Goal: Transaction & Acquisition: Purchase product/service

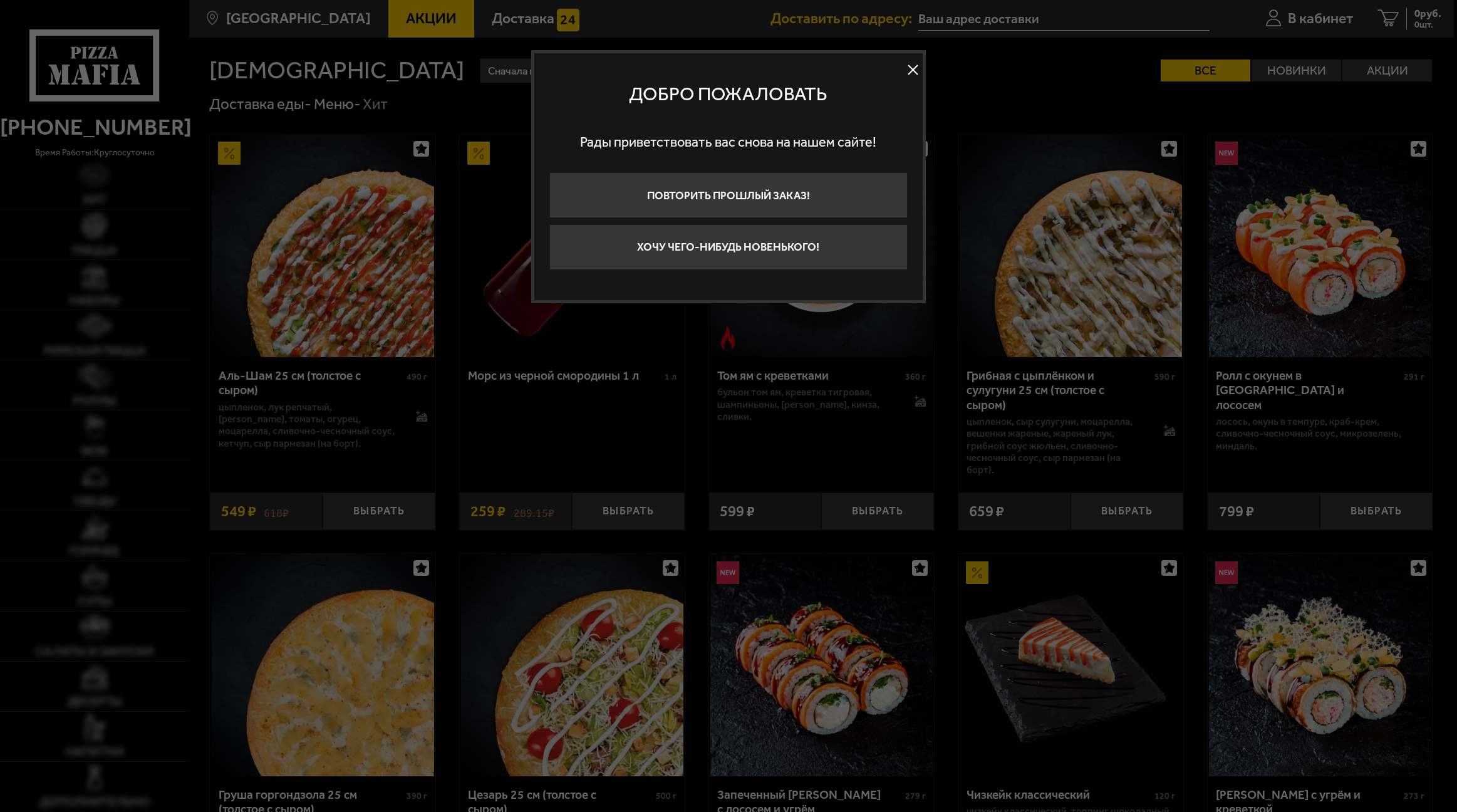
type input "[STREET_ADDRESS]"
click at [913, 71] on button at bounding box center [913, 70] width 19 height 19
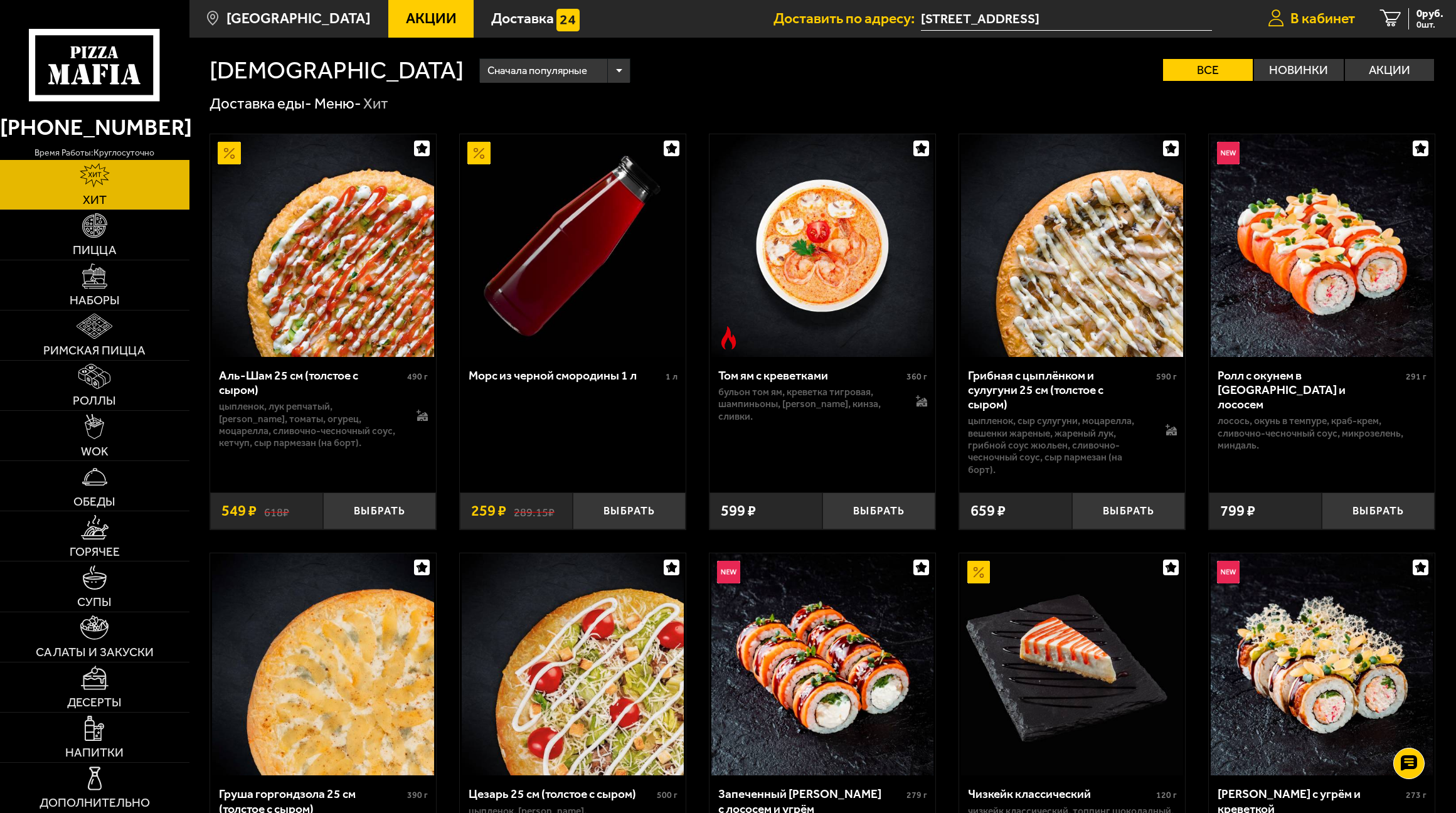
click at [1328, 19] on span "В кабинет" at bounding box center [1322, 19] width 64 height 14
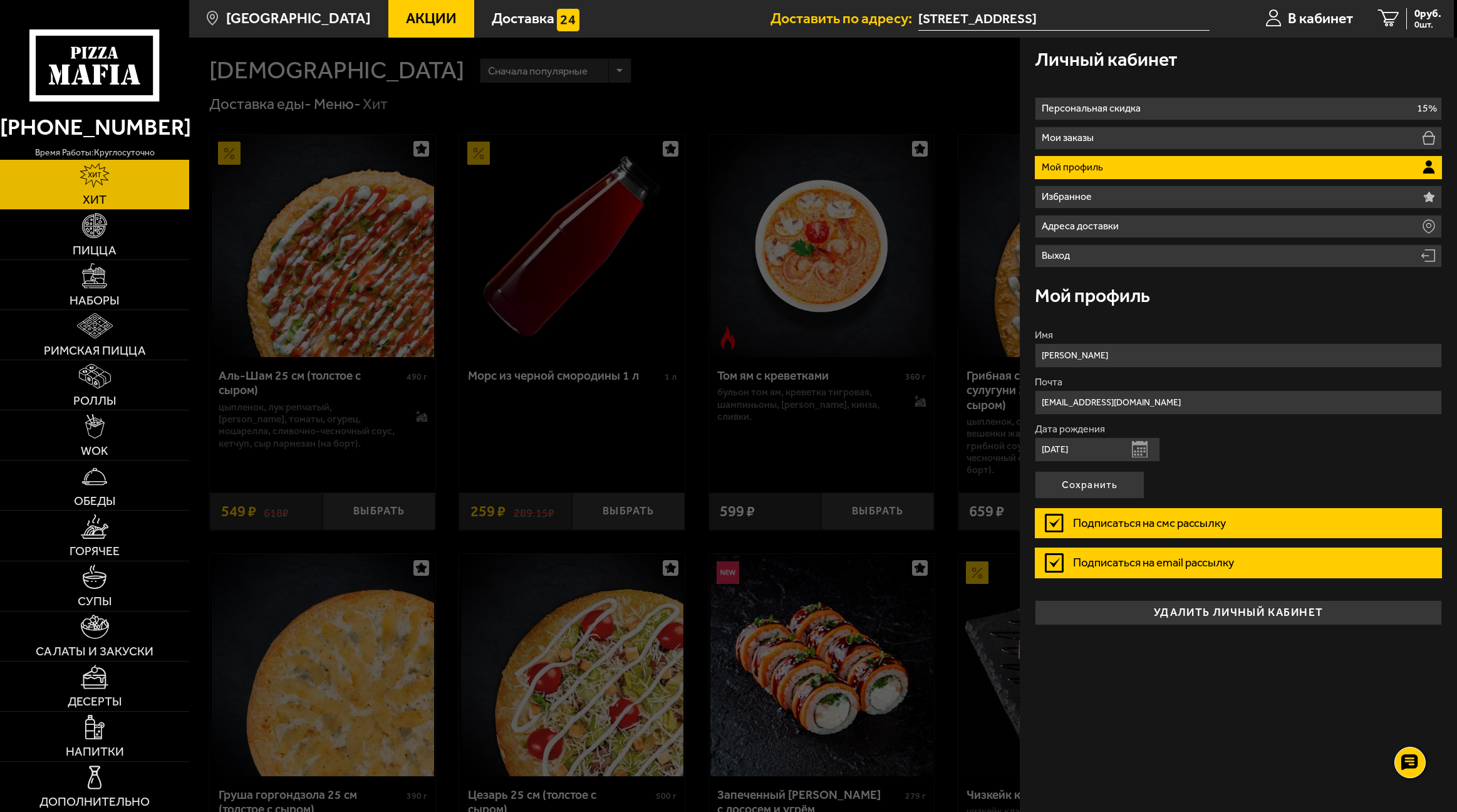
click at [883, 61] on div at bounding box center [918, 444] width 1457 height 812
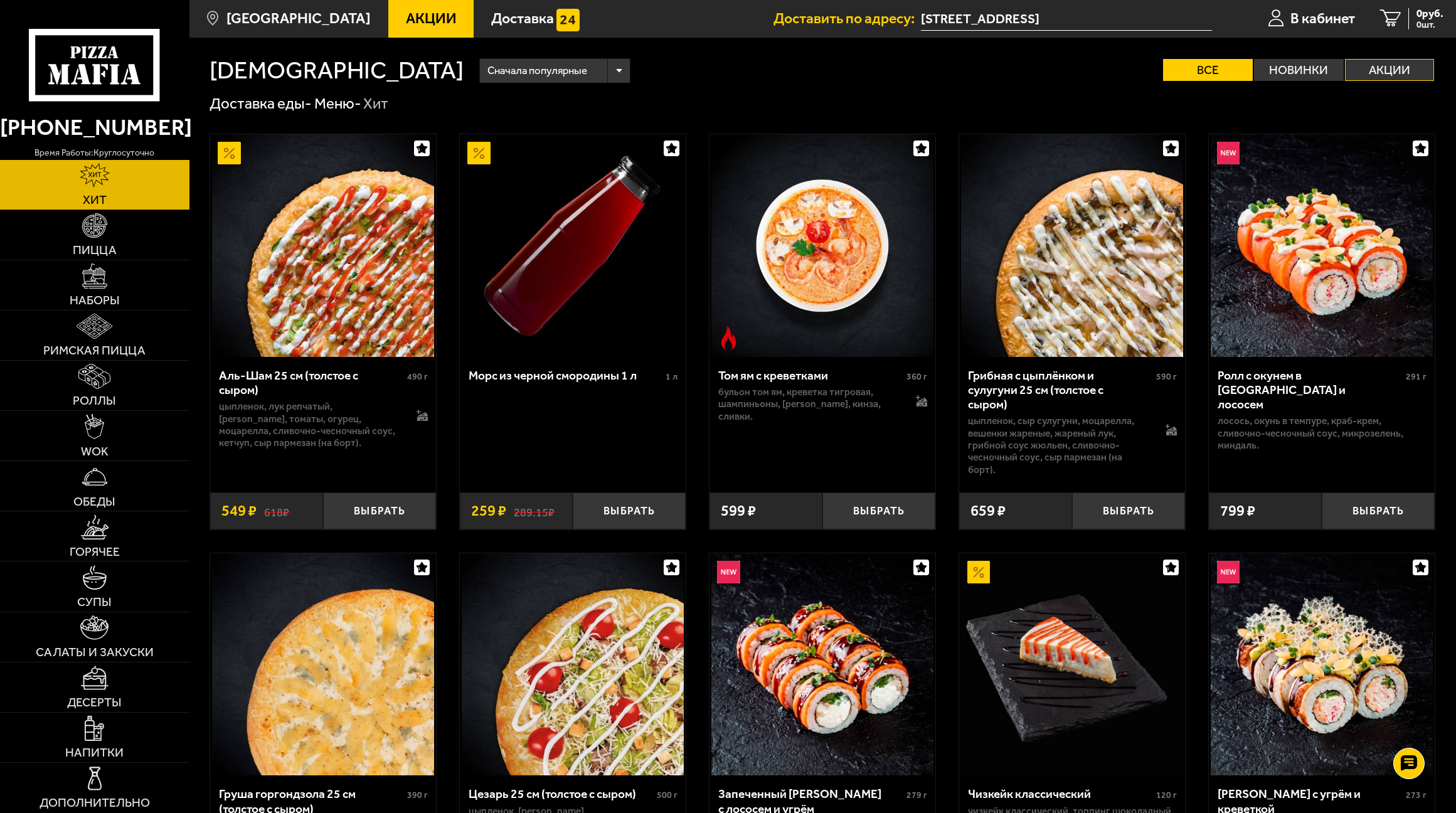
click at [1376, 66] on label "Акции" at bounding box center [1390, 70] width 90 height 22
click at [0, 0] on input "Акции" at bounding box center [0, 0] width 0 height 0
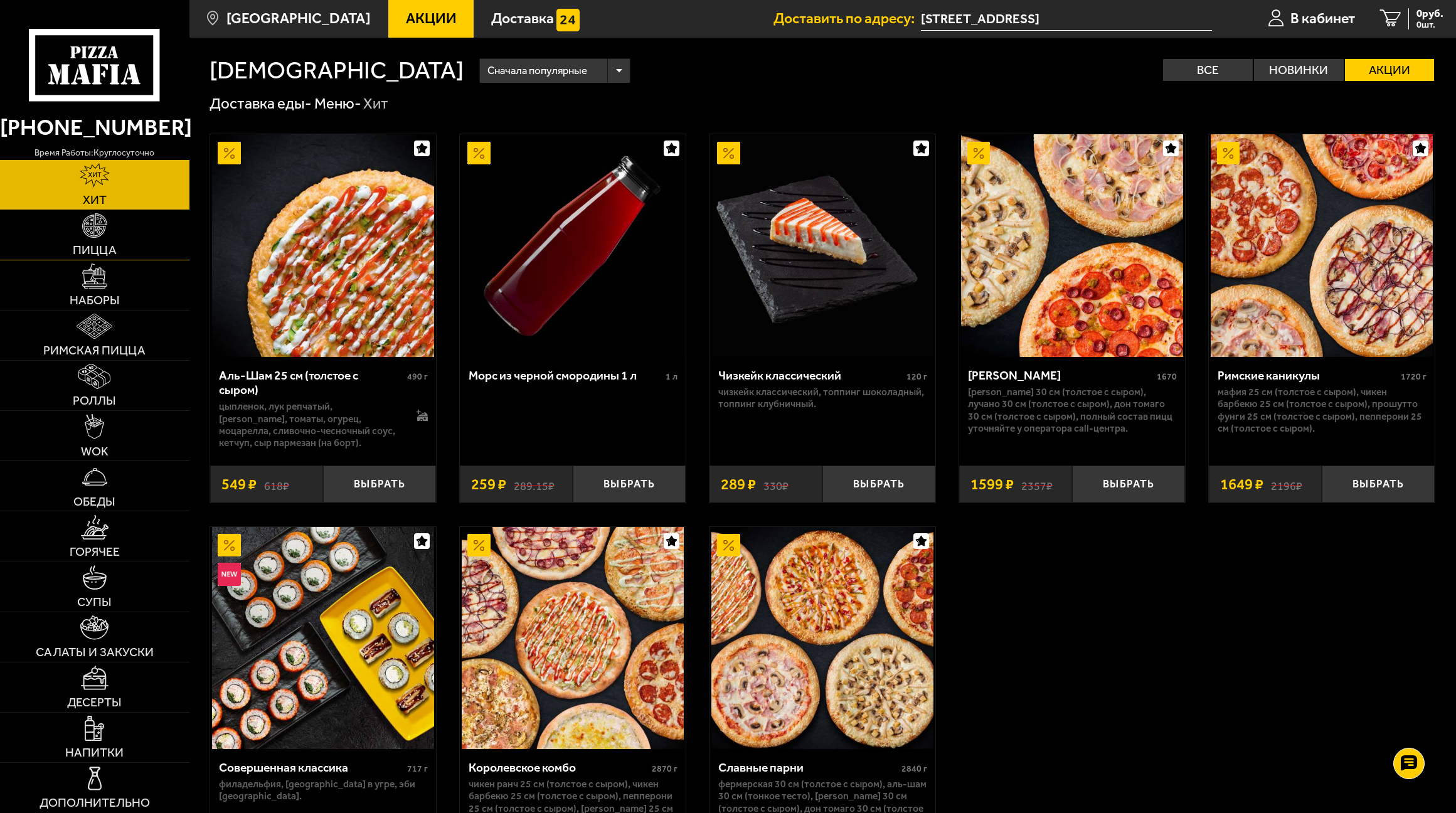
click at [99, 240] on link "Пицца" at bounding box center [94, 234] width 189 height 49
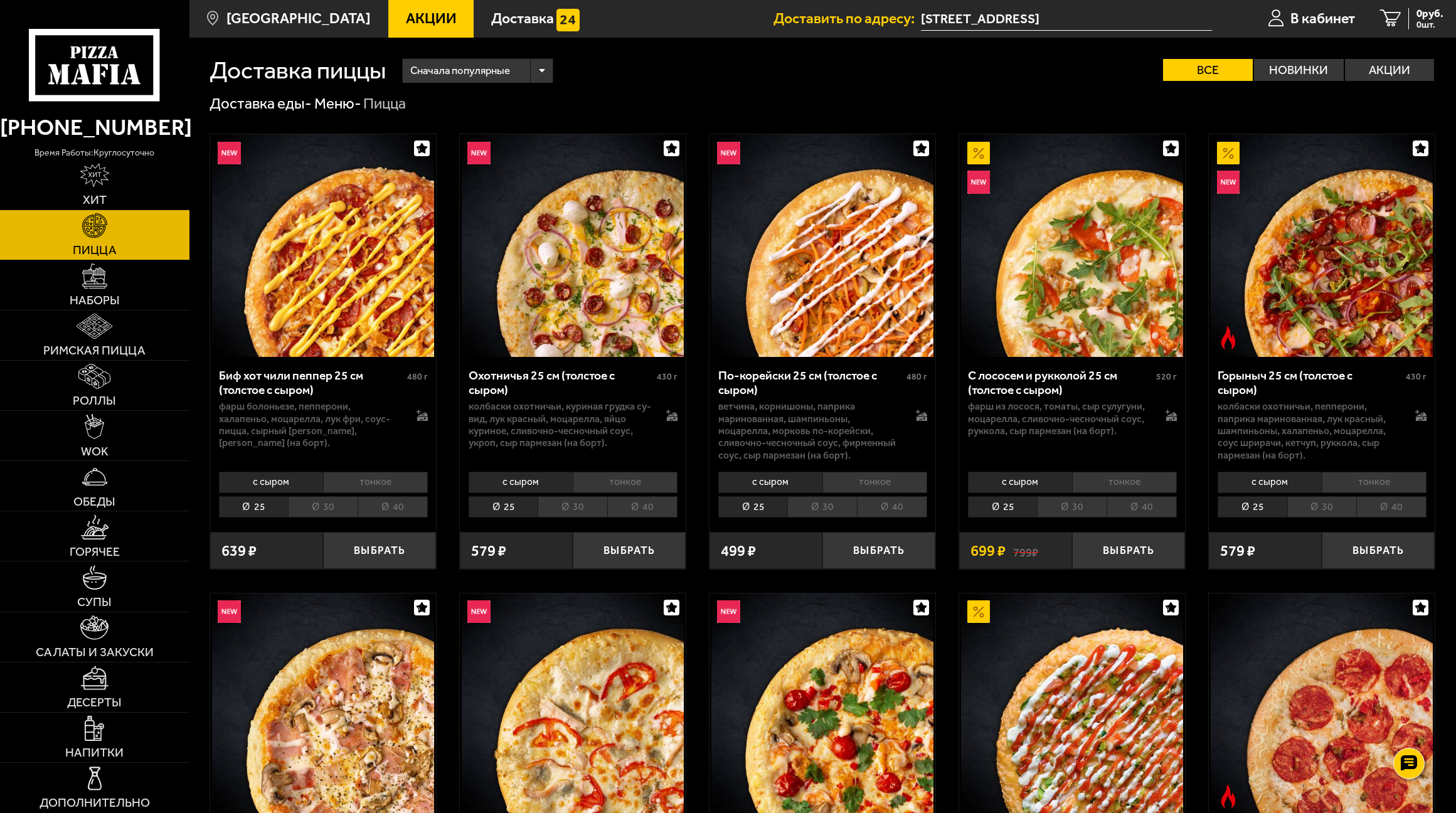
click at [379, 489] on li "тонкое" at bounding box center [375, 482] width 105 height 21
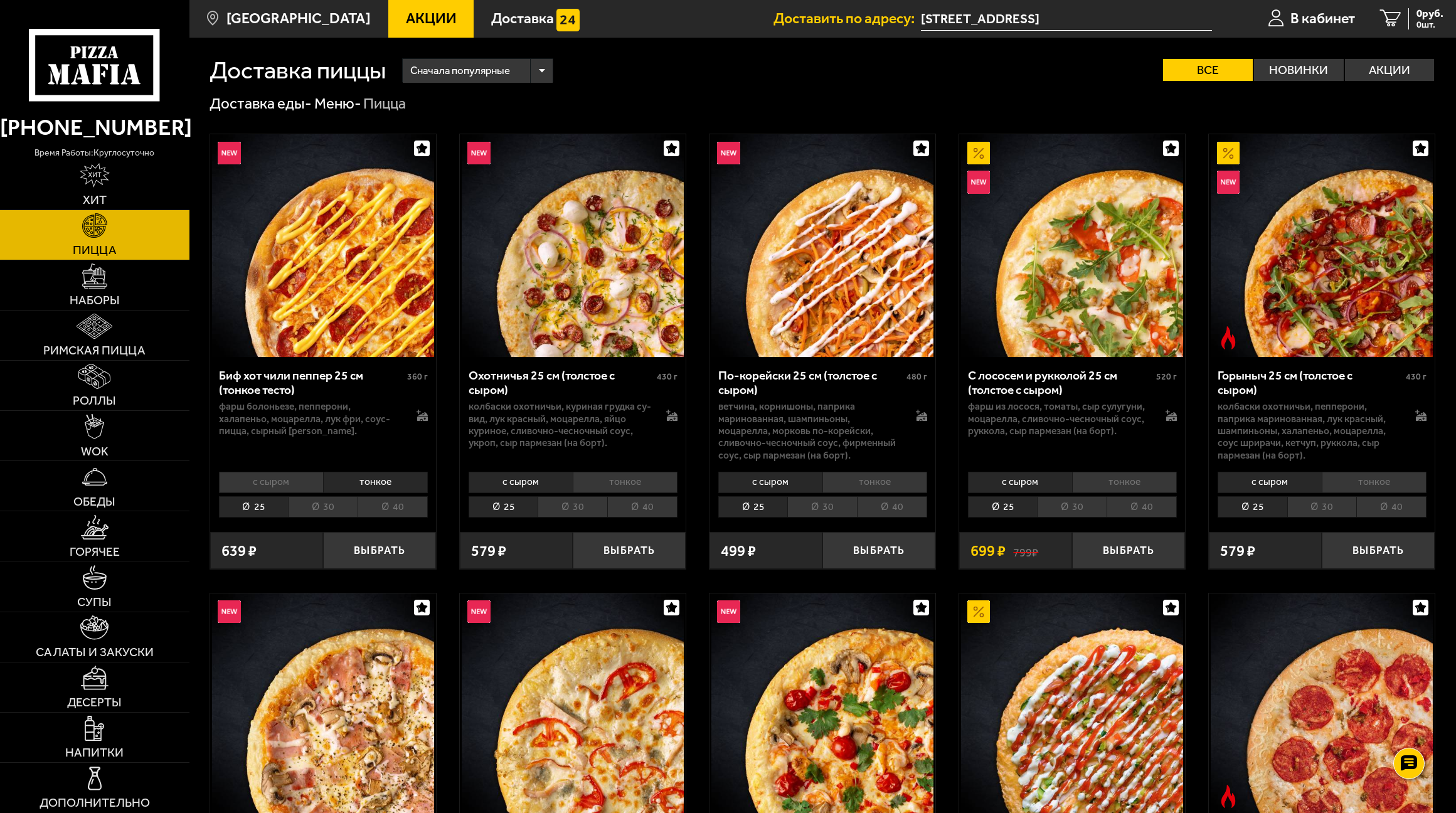
click at [329, 507] on li "30" at bounding box center [322, 507] width 69 height 21
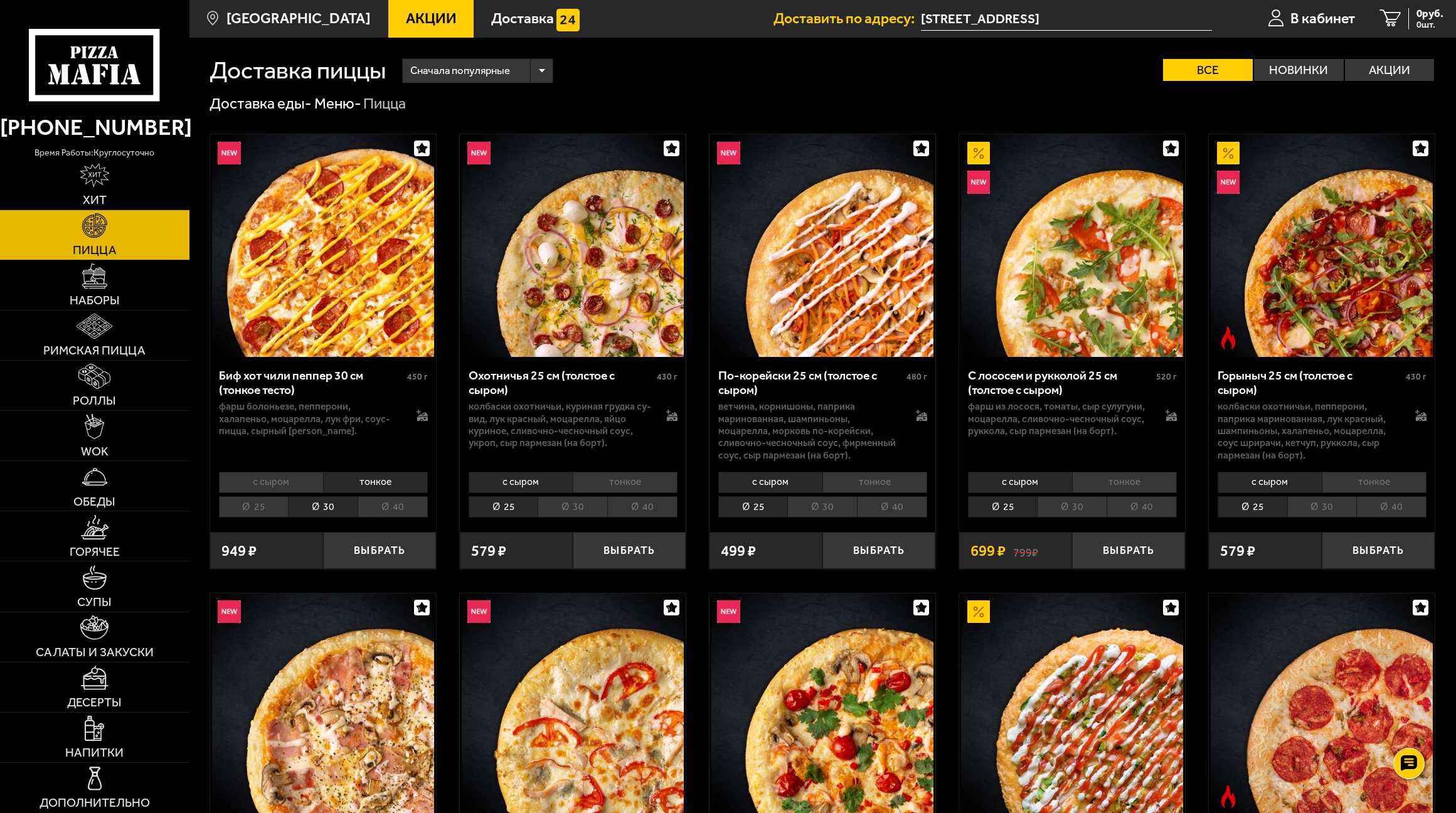
click at [534, 74] on div "Сначала популярные" at bounding box center [478, 71] width 151 height 24
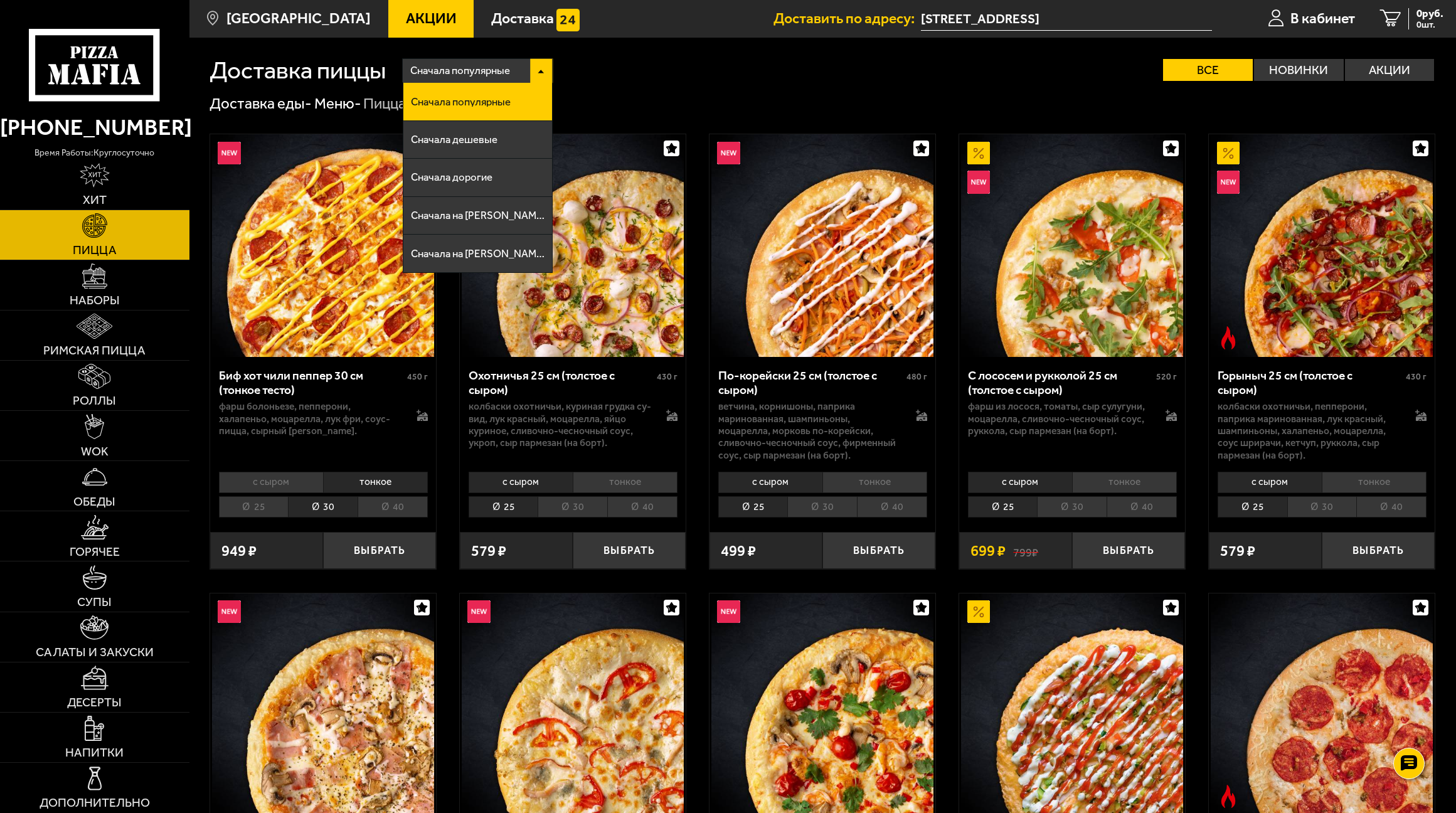
click at [497, 151] on li "Сначала дешевые" at bounding box center [478, 139] width 149 height 38
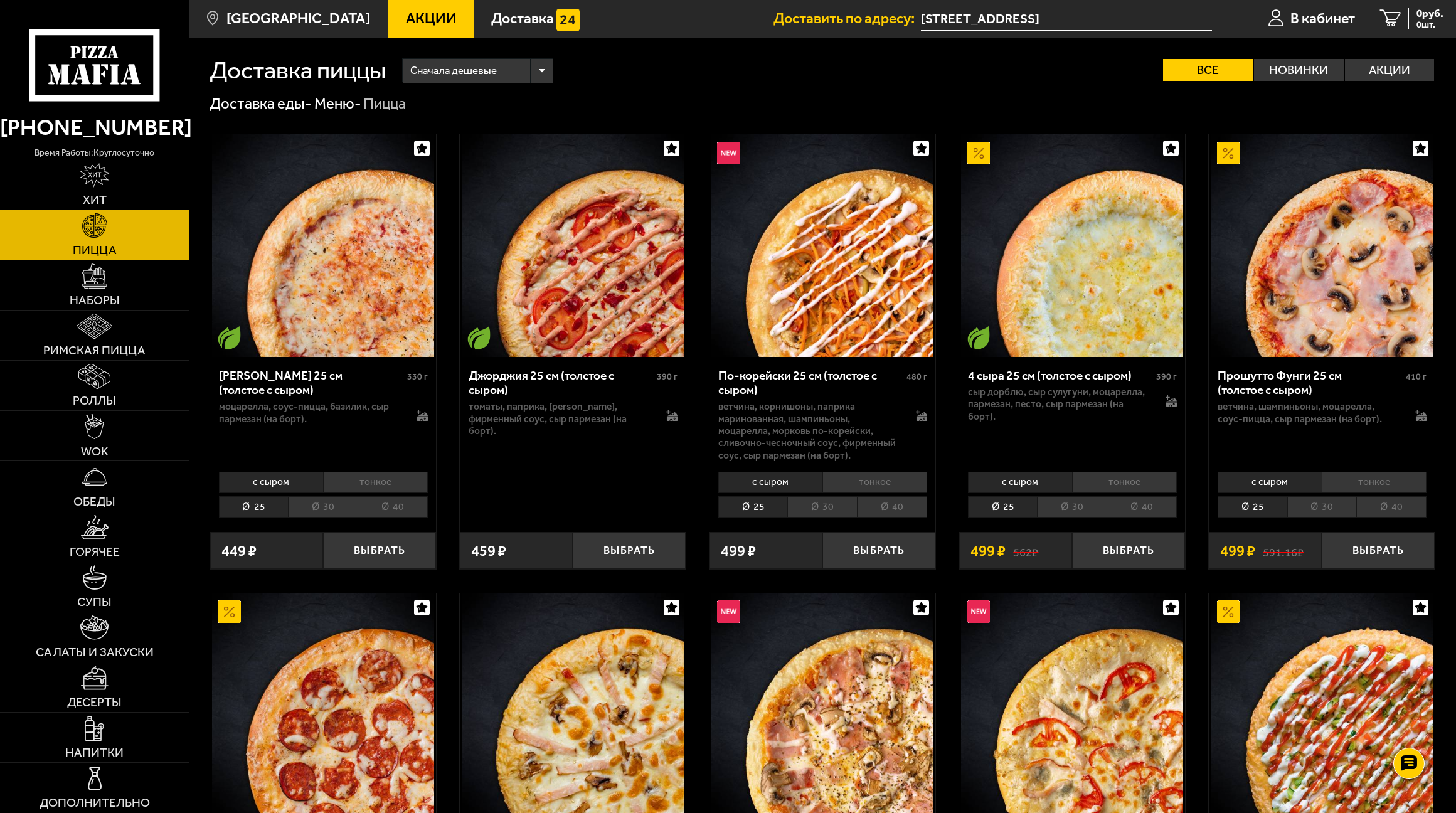
click at [342, 514] on li "30" at bounding box center [322, 507] width 69 height 21
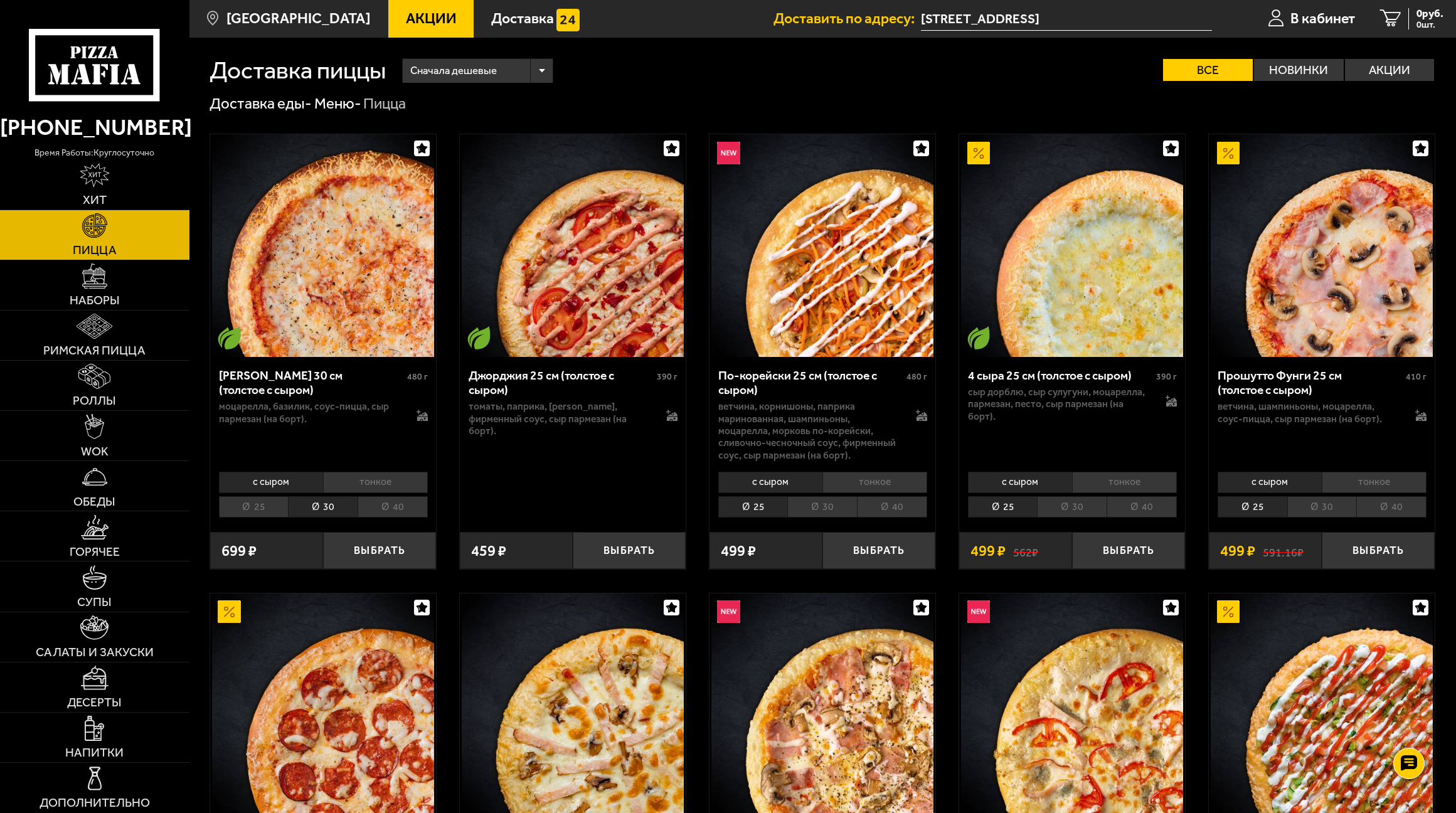
click at [378, 490] on li "тонкое" at bounding box center [375, 482] width 105 height 21
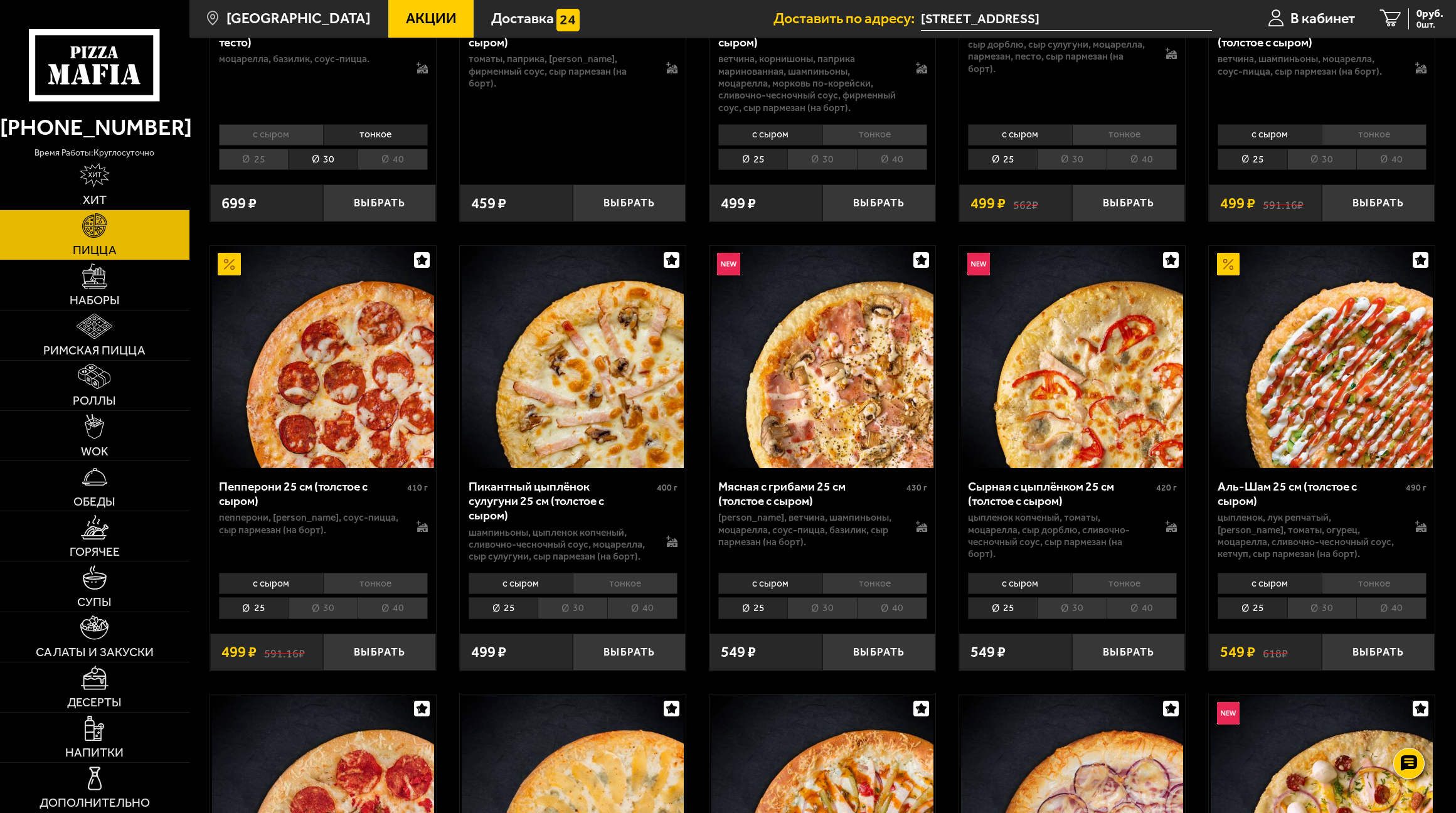
scroll to position [439, 0]
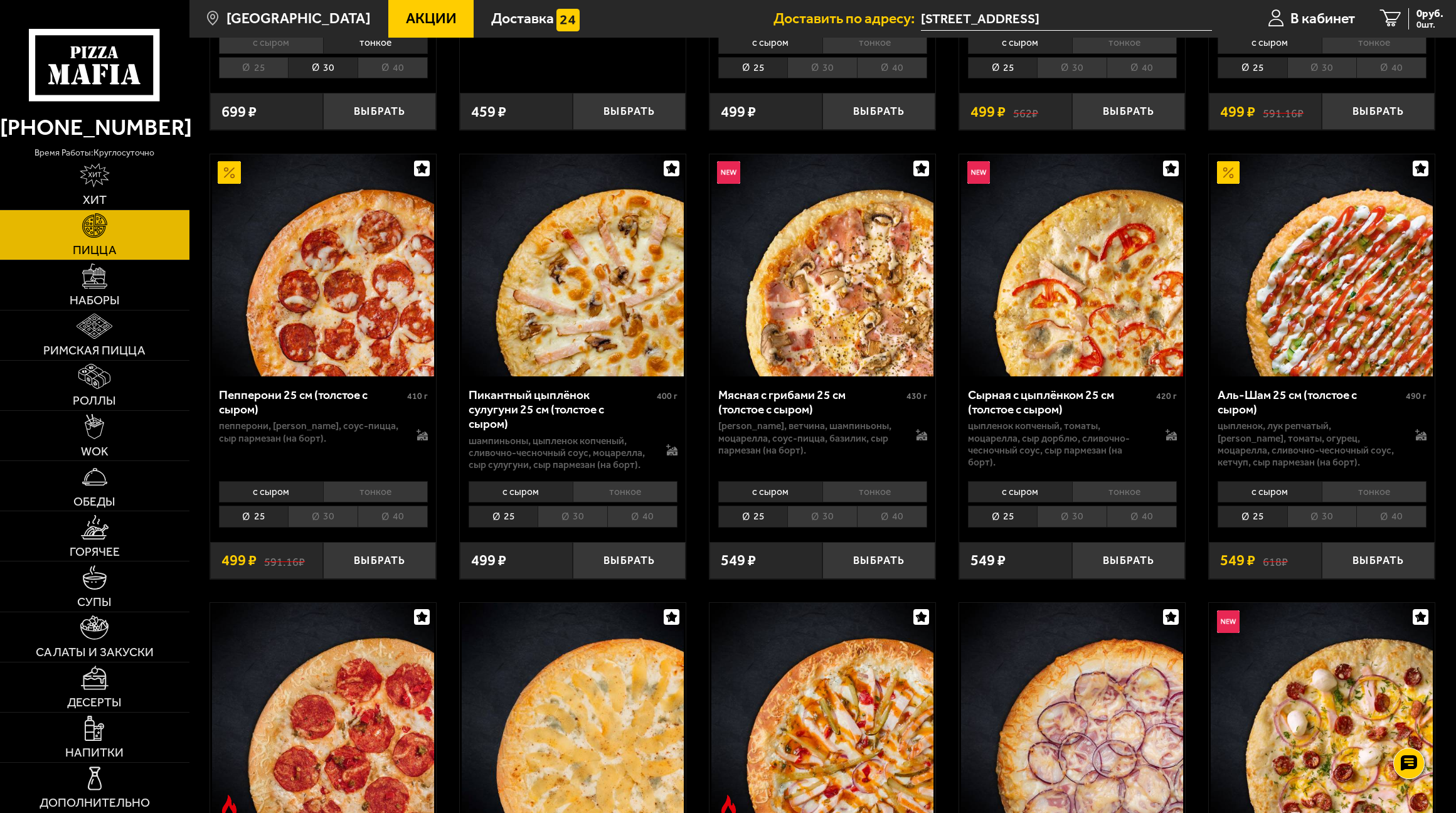
click at [1073, 521] on li "30" at bounding box center [1071, 517] width 69 height 21
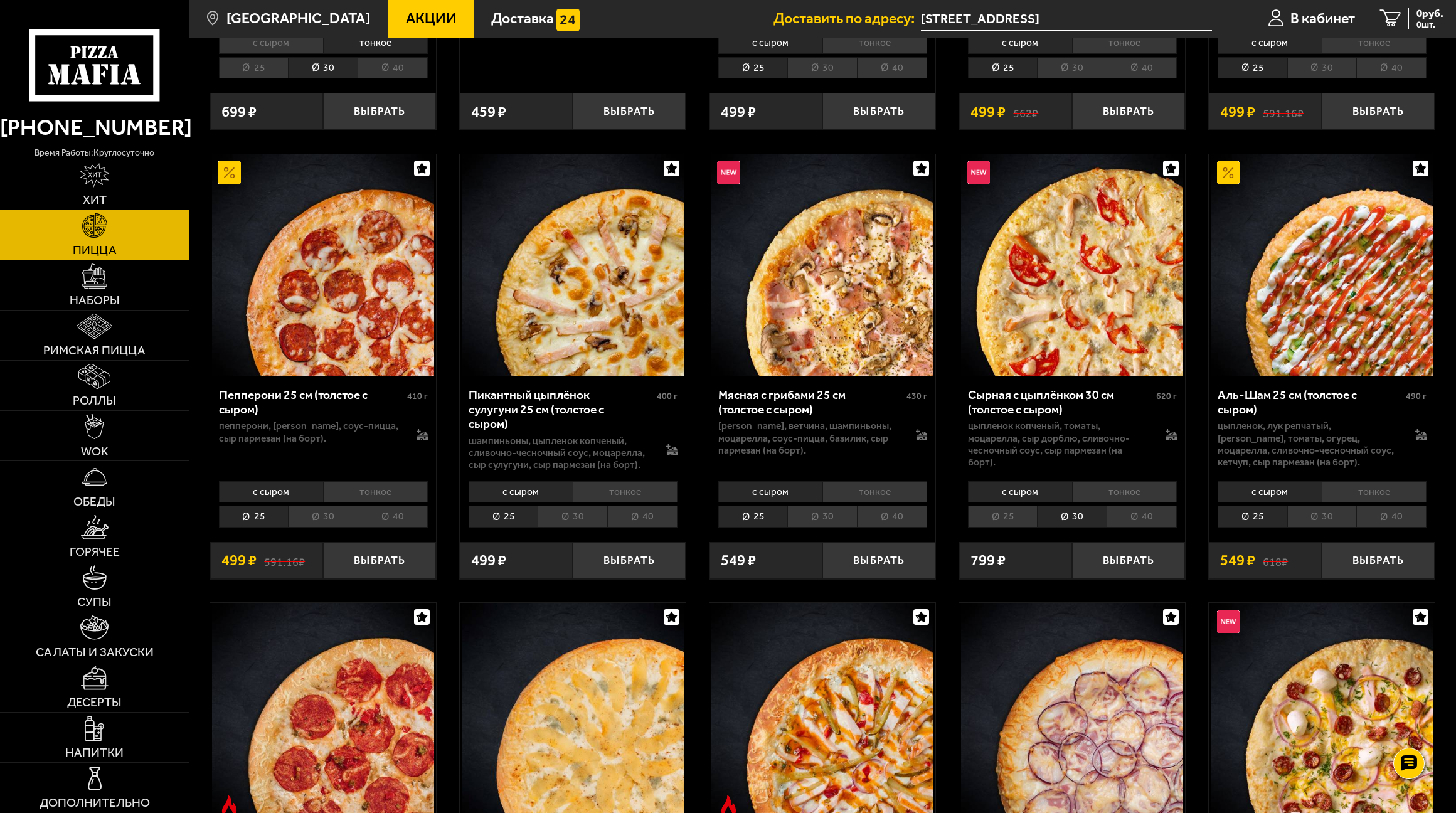
click at [1132, 500] on li "тонкое" at bounding box center [1125, 492] width 105 height 21
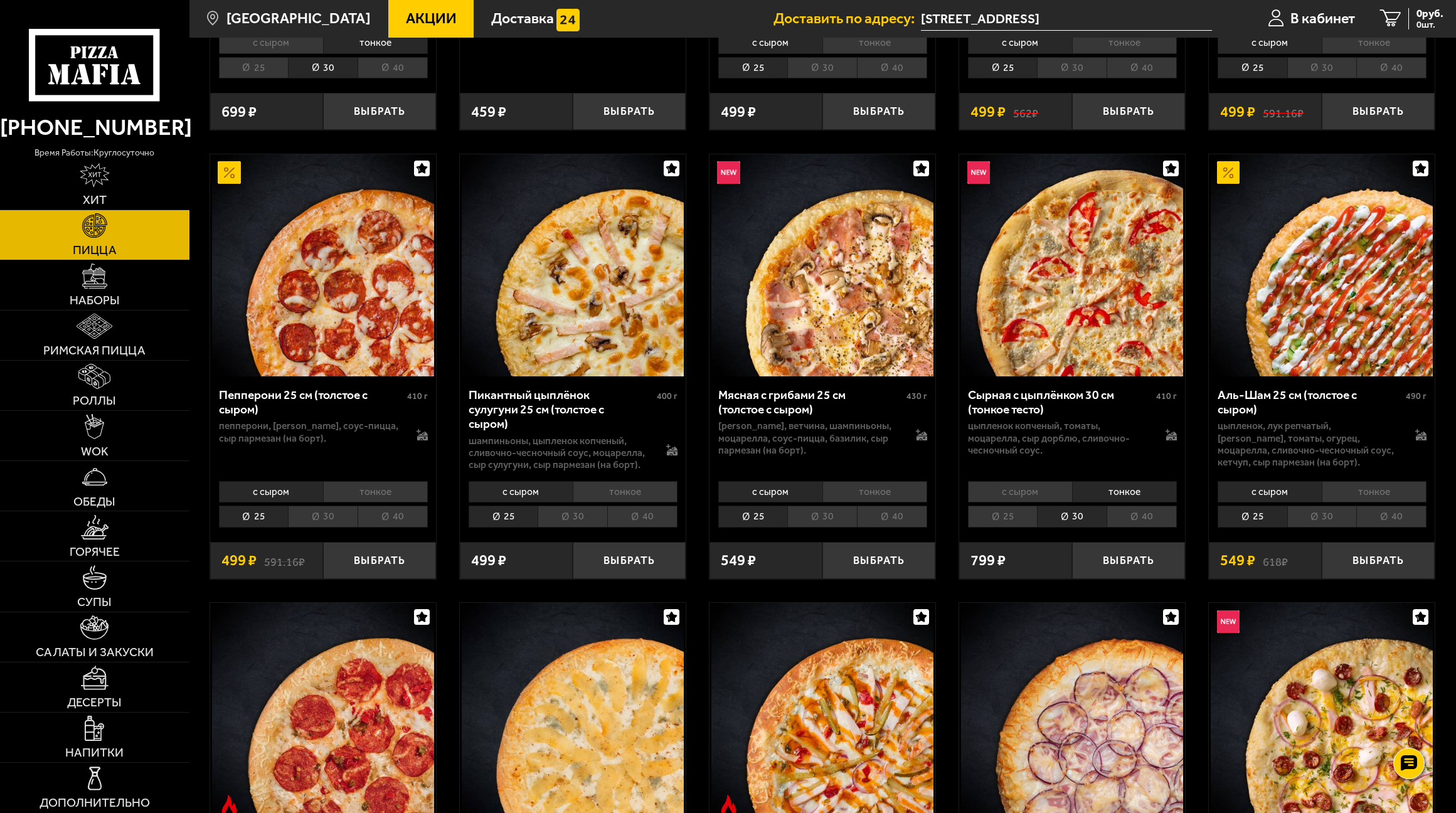
click at [1015, 522] on li "25" at bounding box center [1002, 517] width 69 height 21
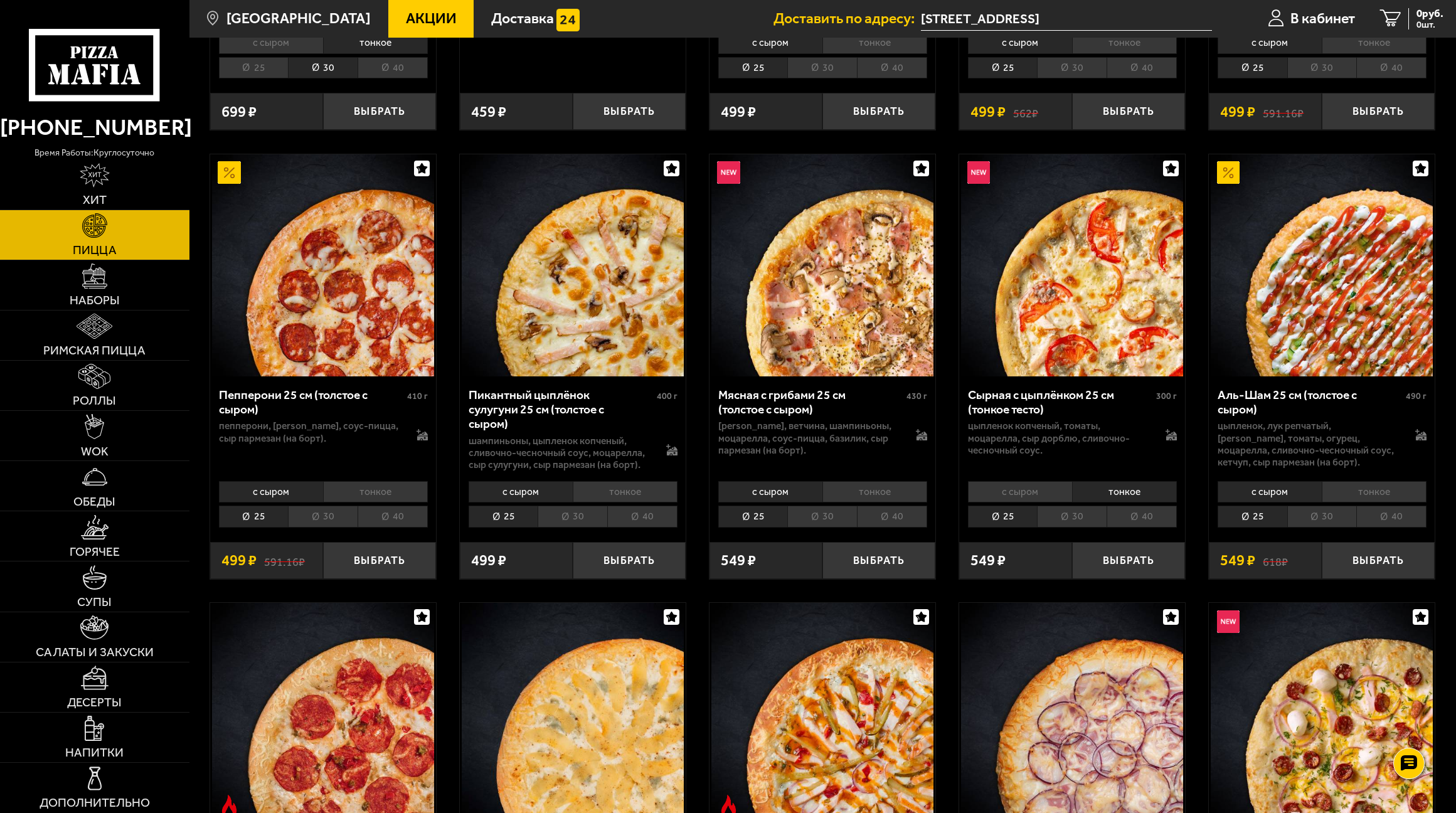
click at [1077, 517] on li "30" at bounding box center [1071, 517] width 69 height 21
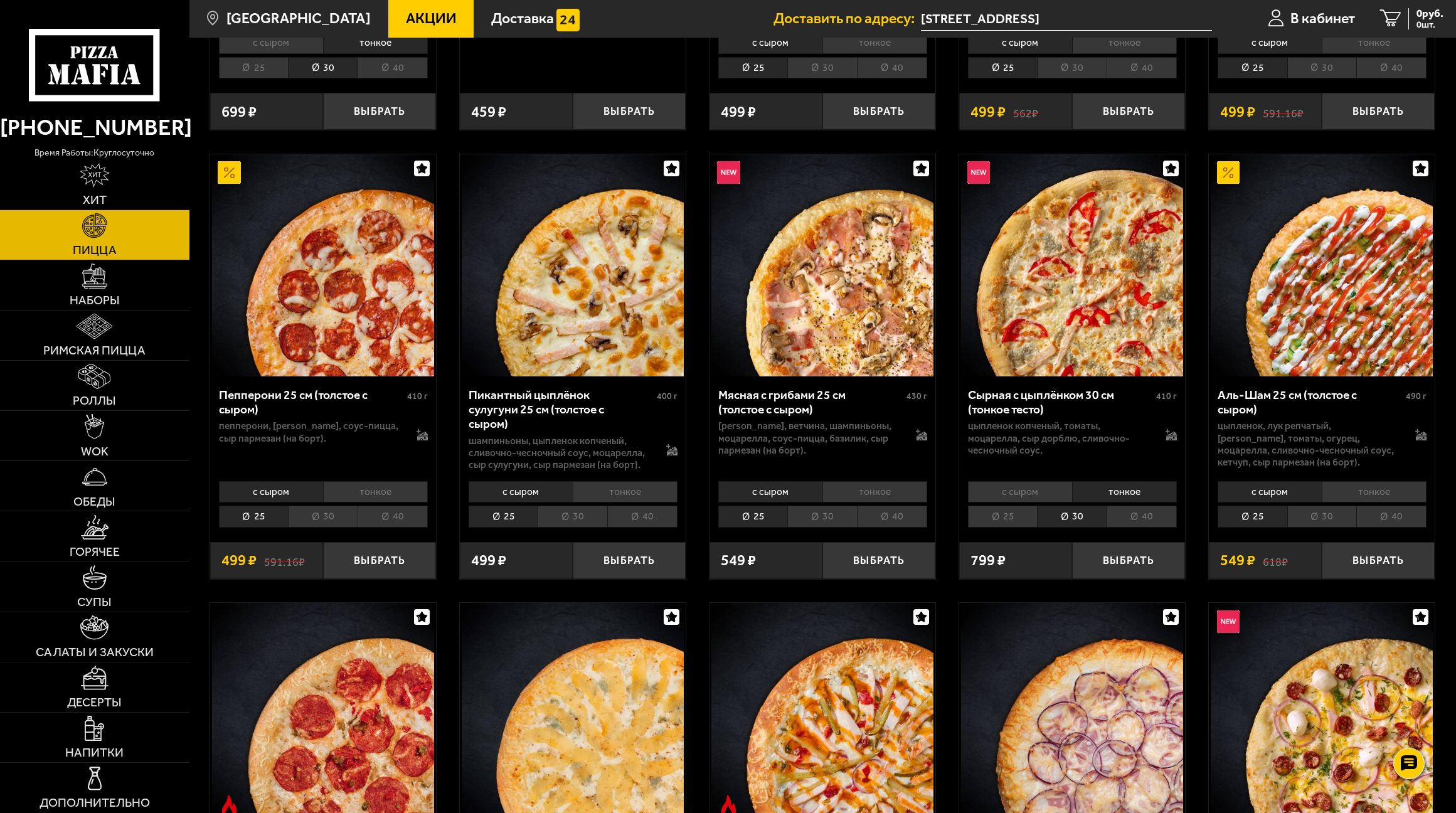
click at [1149, 522] on li "40" at bounding box center [1142, 517] width 70 height 21
click at [1012, 512] on li "25" at bounding box center [1002, 517] width 69 height 21
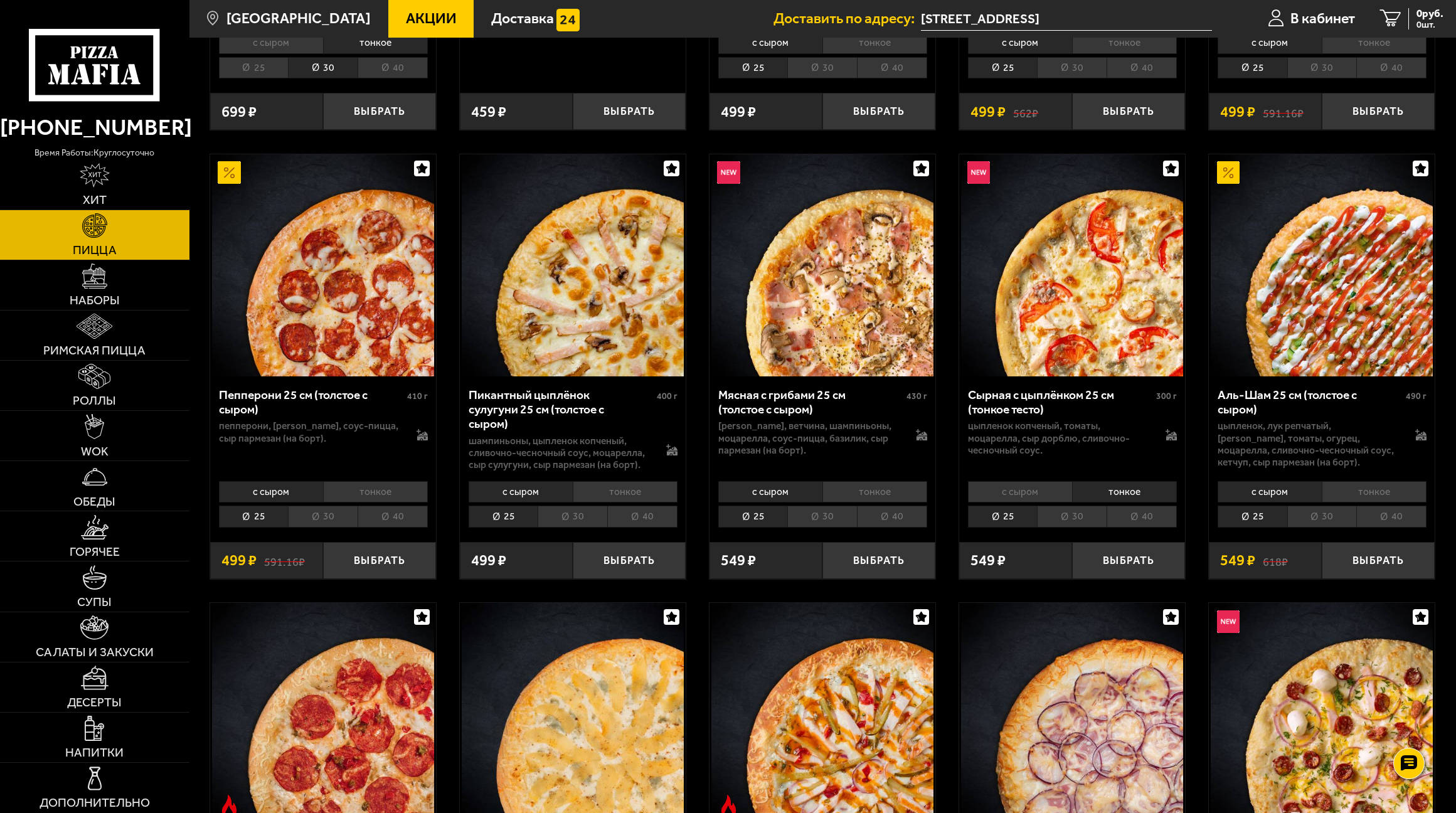
click at [1368, 497] on li "тонкое" at bounding box center [1374, 492] width 105 height 21
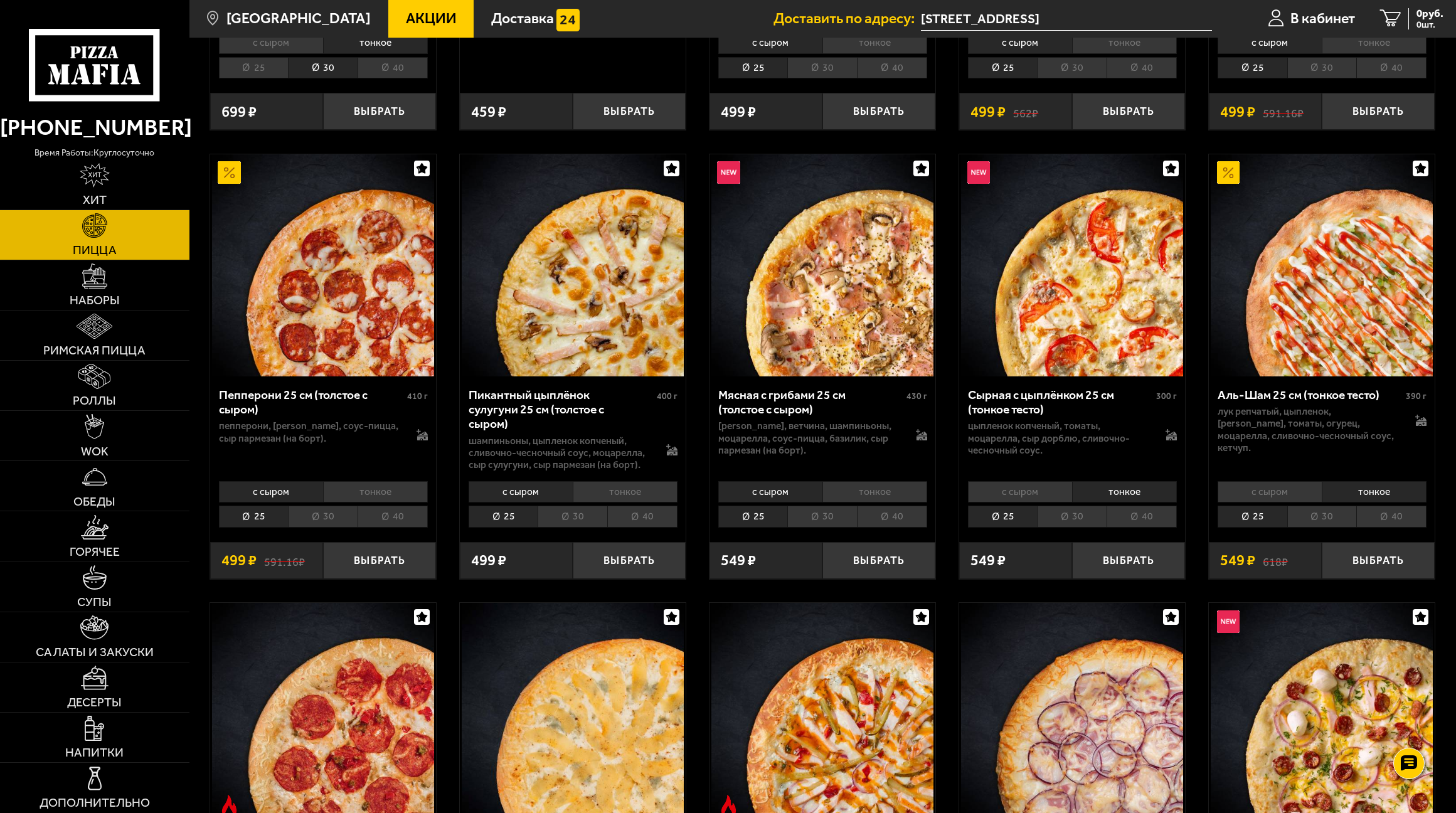
click at [1320, 526] on li "30" at bounding box center [1322, 517] width 69 height 21
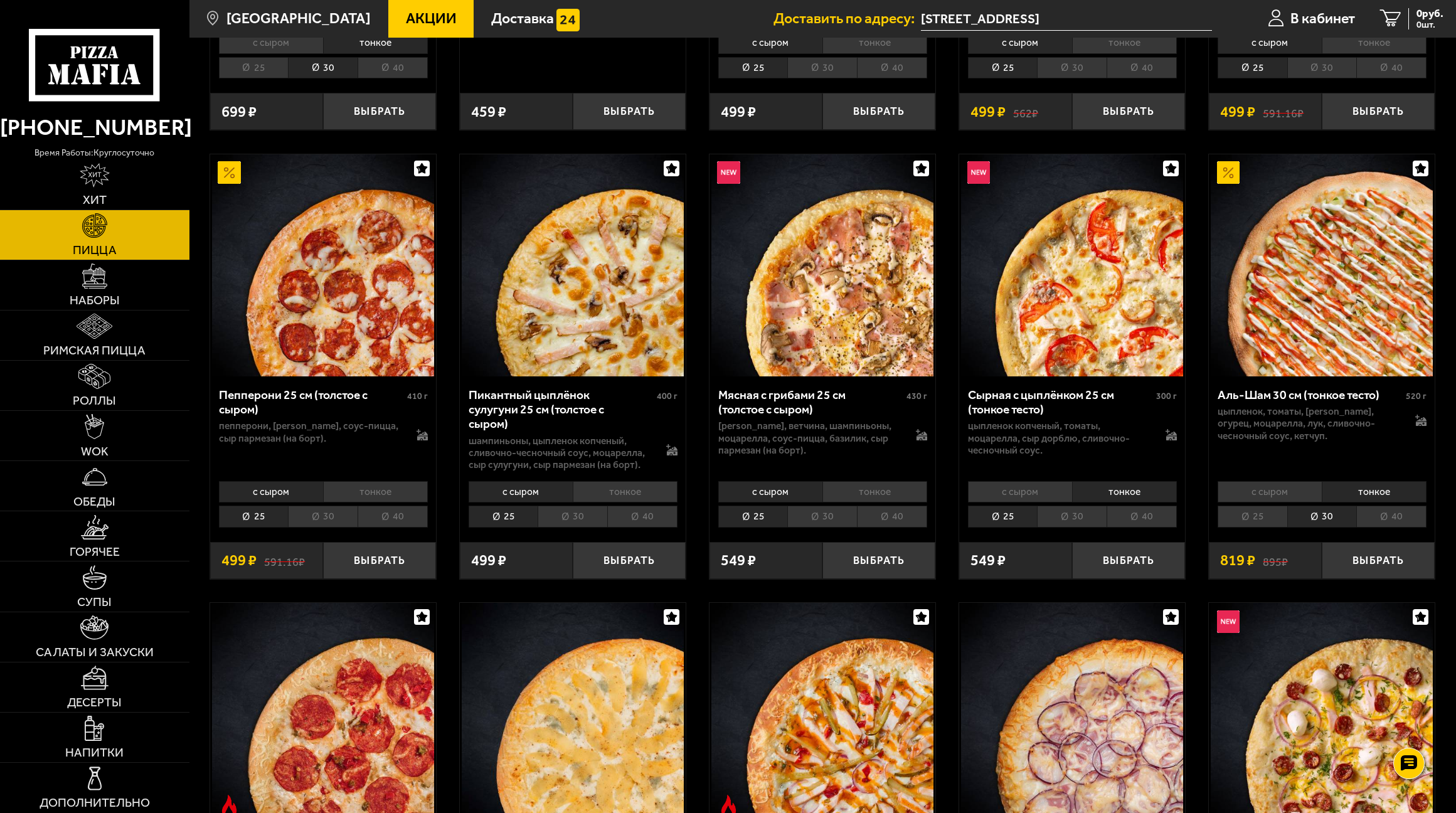
click at [1249, 523] on li "25" at bounding box center [1252, 517] width 69 height 21
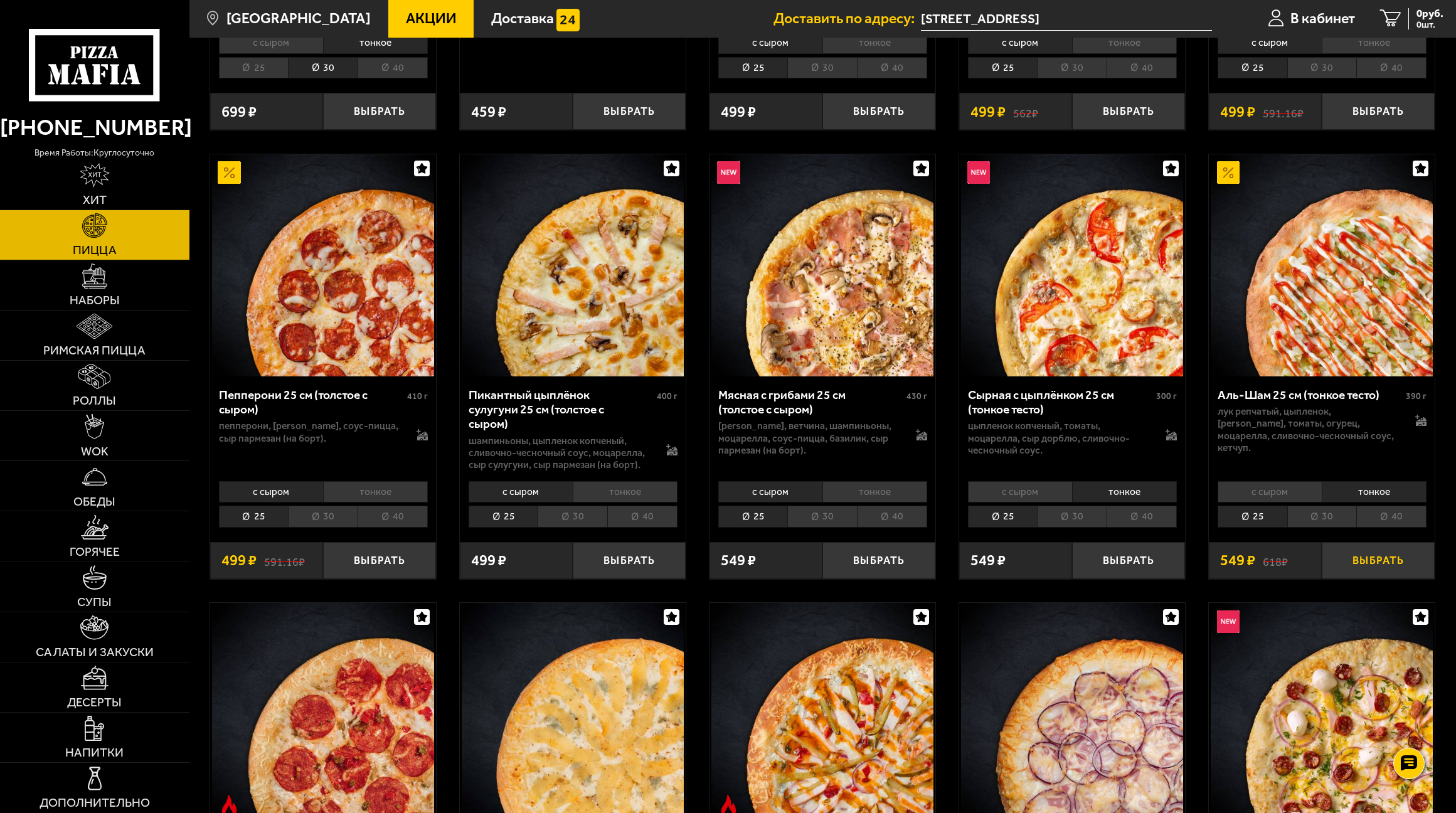
click at [1357, 557] on button "Выбрать" at bounding box center [1378, 561] width 113 height 37
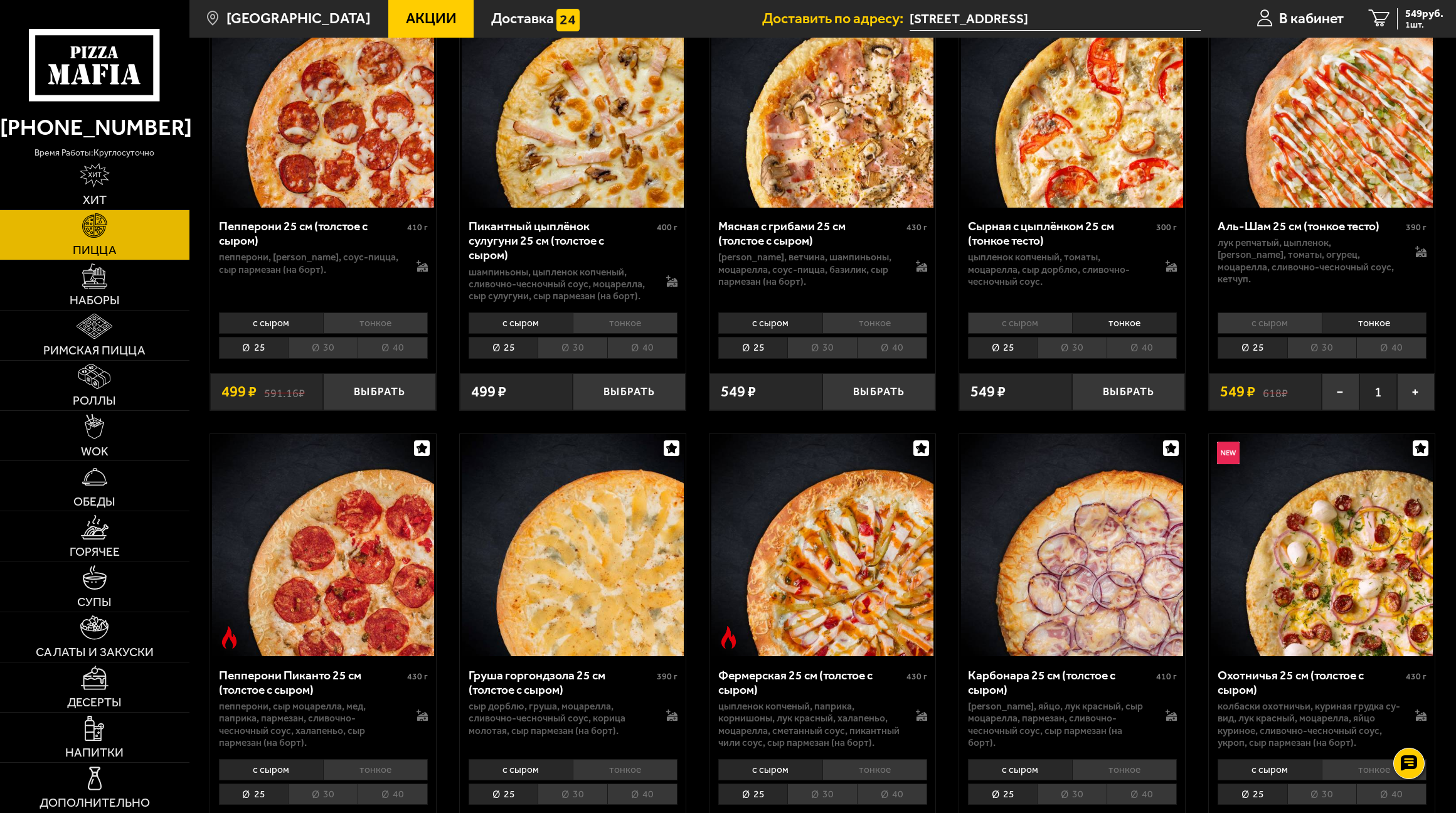
scroll to position [815, 0]
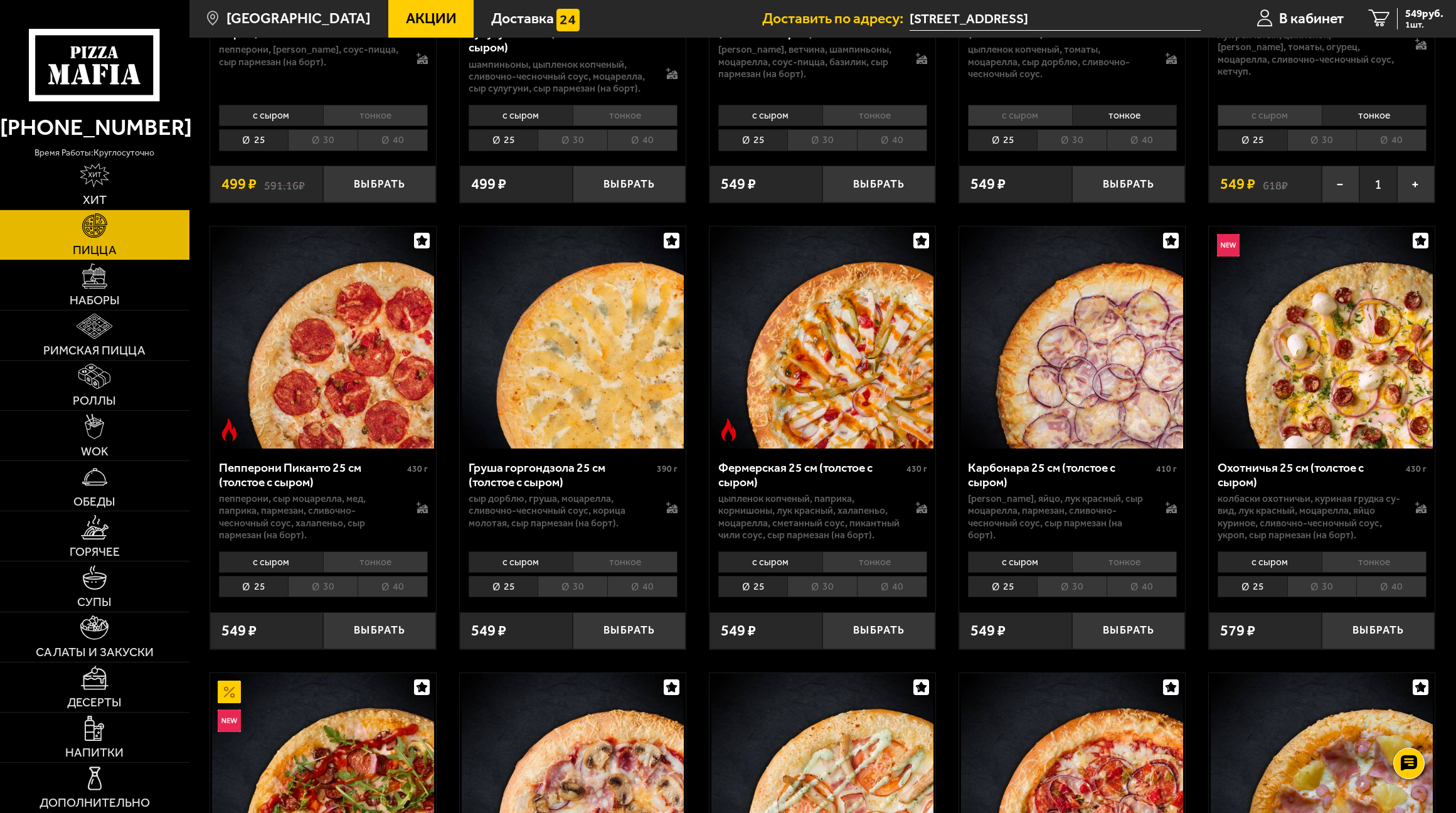
click at [1119, 567] on li "тонкое" at bounding box center [1125, 562] width 105 height 21
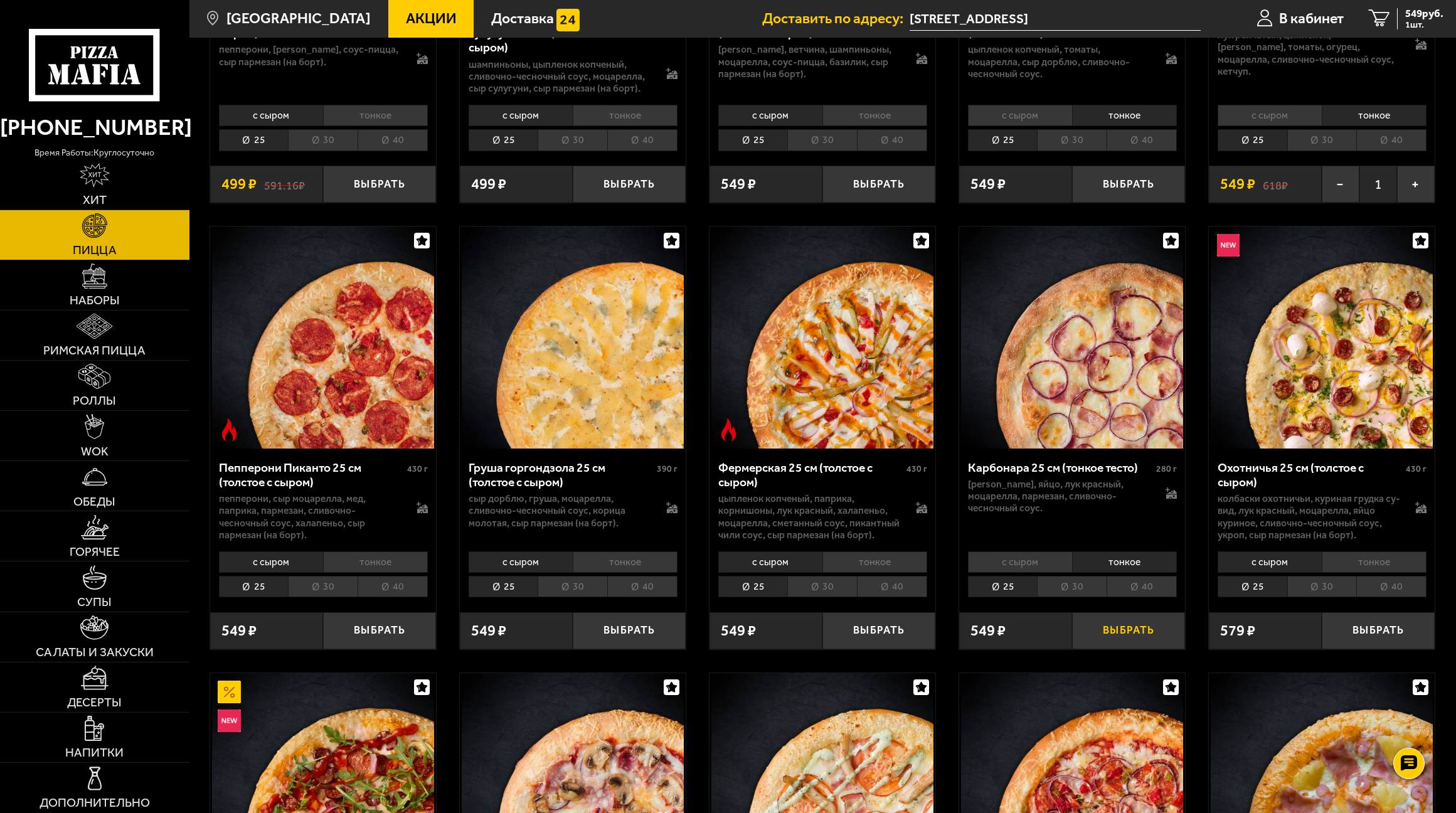
click at [1143, 637] on button "Выбрать" at bounding box center [1129, 631] width 113 height 37
click at [873, 564] on li "тонкое" at bounding box center [874, 562] width 105 height 21
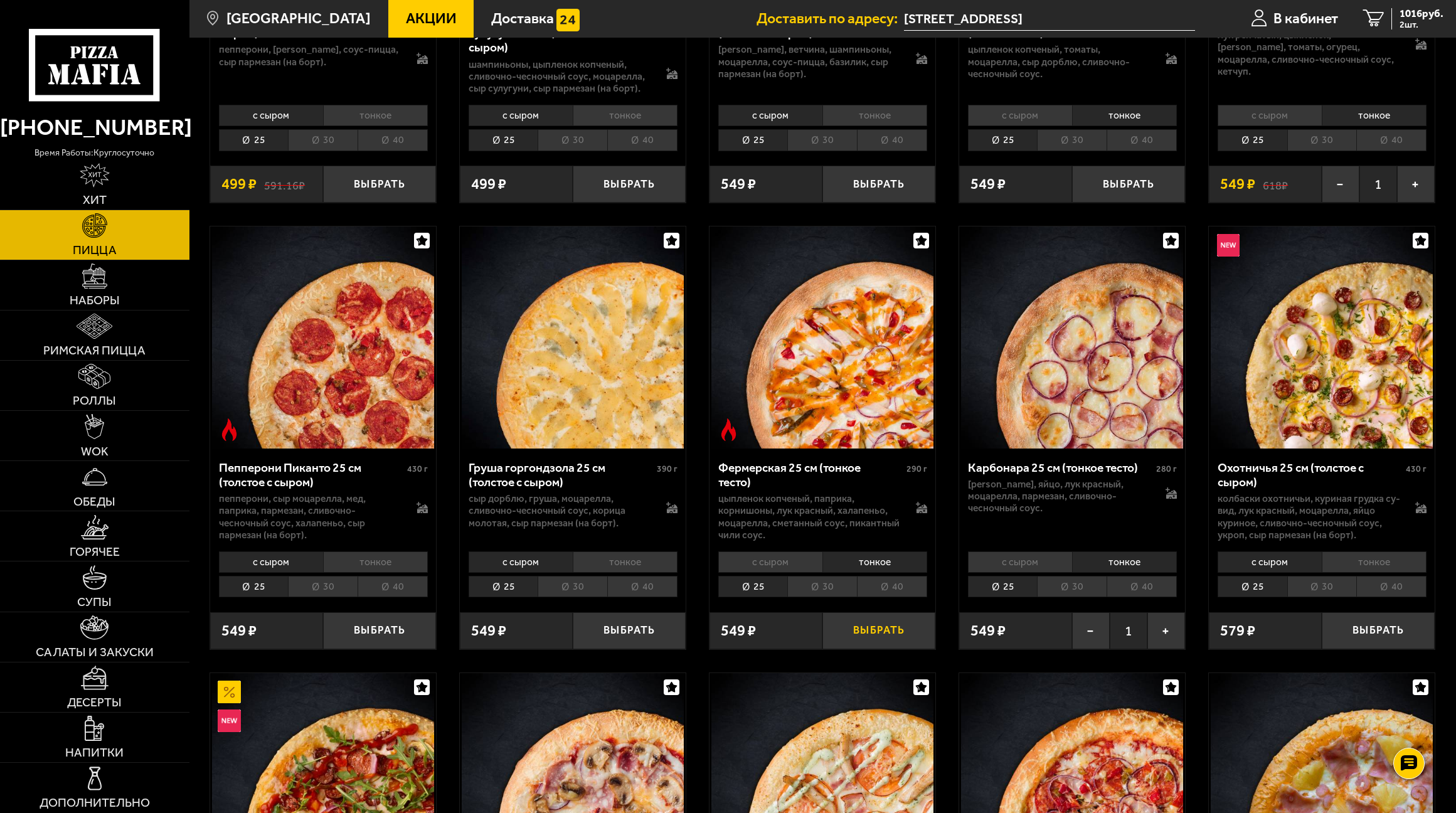
click at [877, 634] on button "Выбрать" at bounding box center [879, 631] width 113 height 37
click at [1382, 630] on button "Выбрать" at bounding box center [1378, 631] width 113 height 37
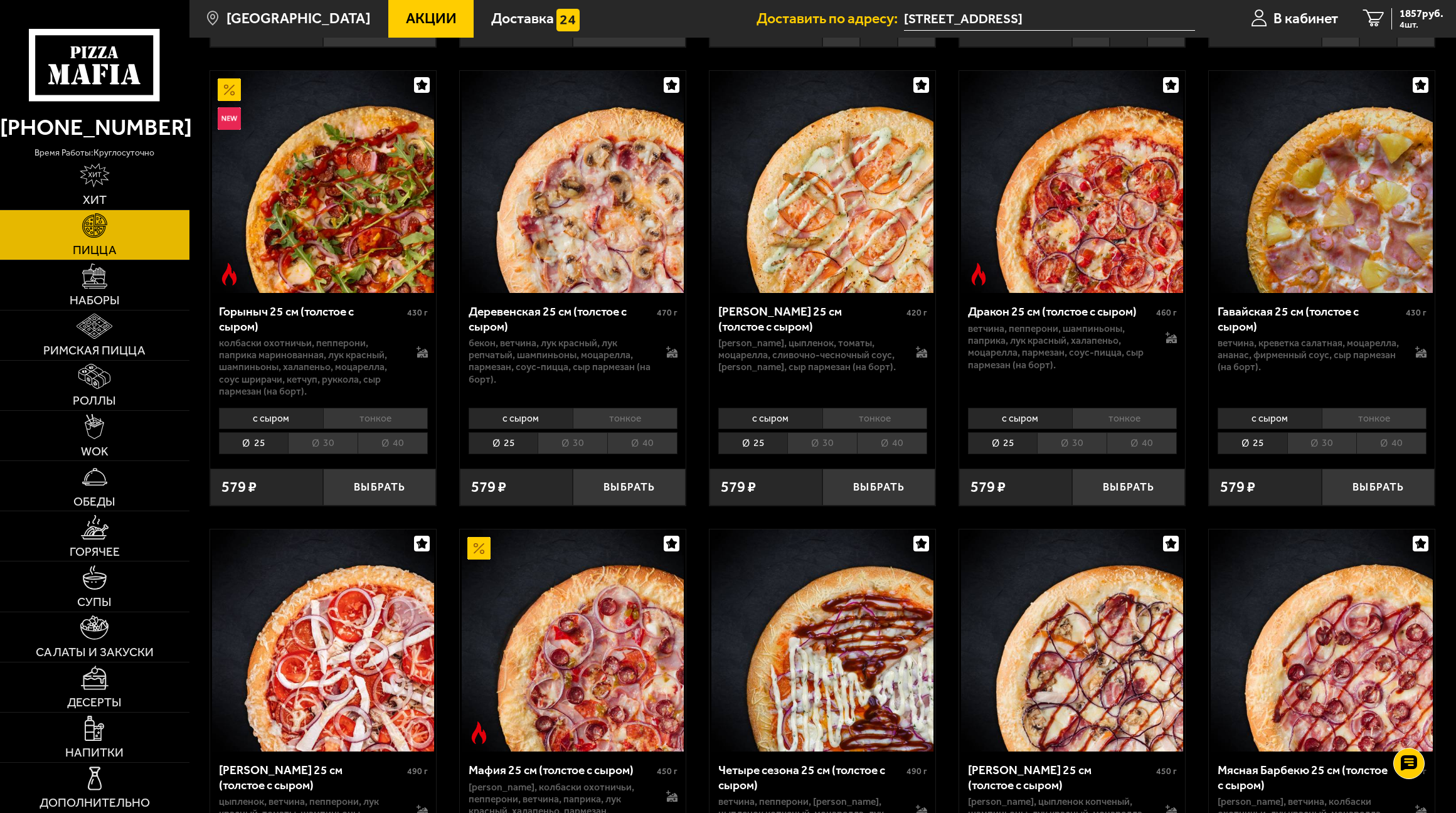
scroll to position [1443, 0]
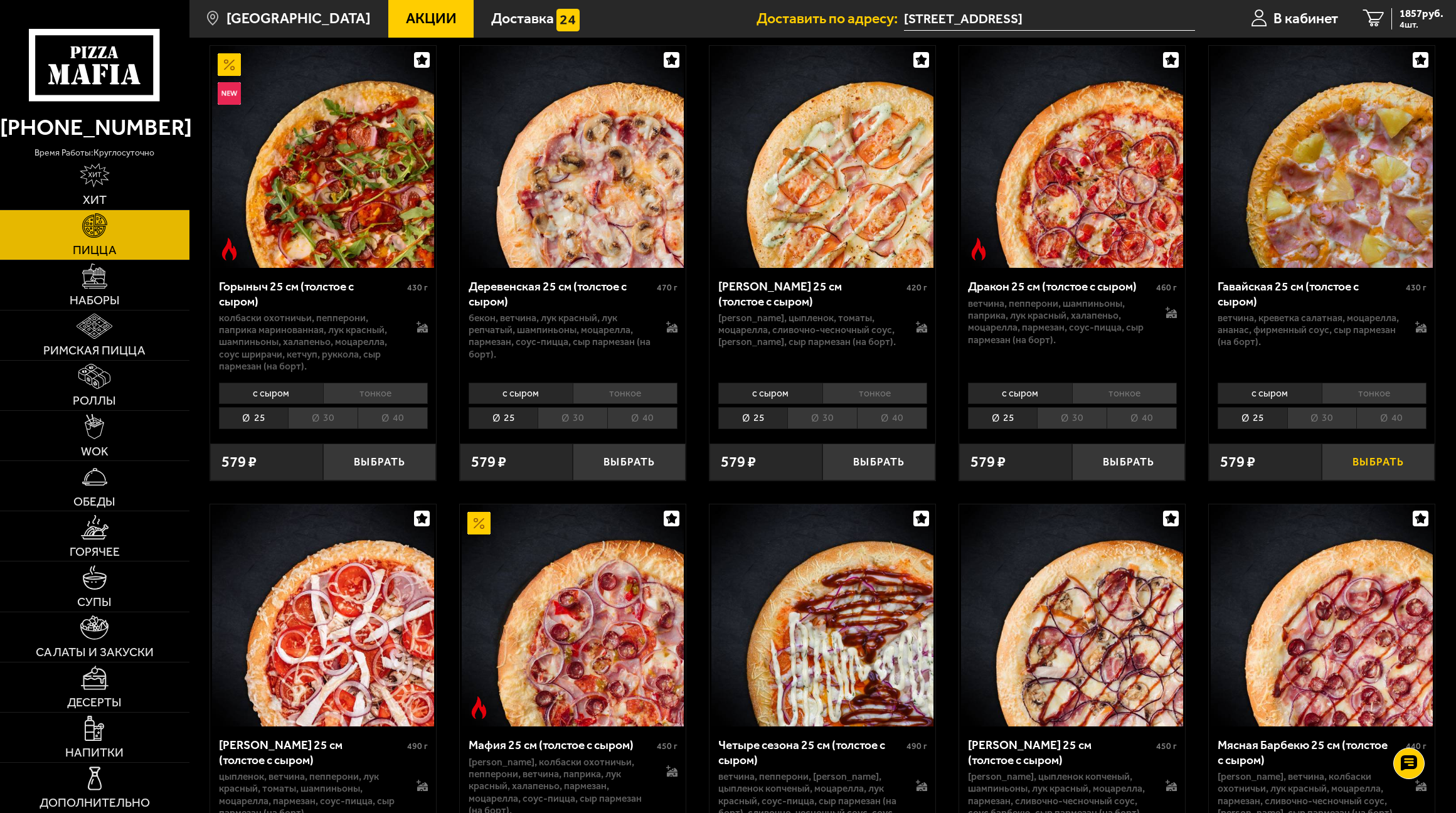
click at [1395, 464] on button "Выбрать" at bounding box center [1378, 462] width 113 height 37
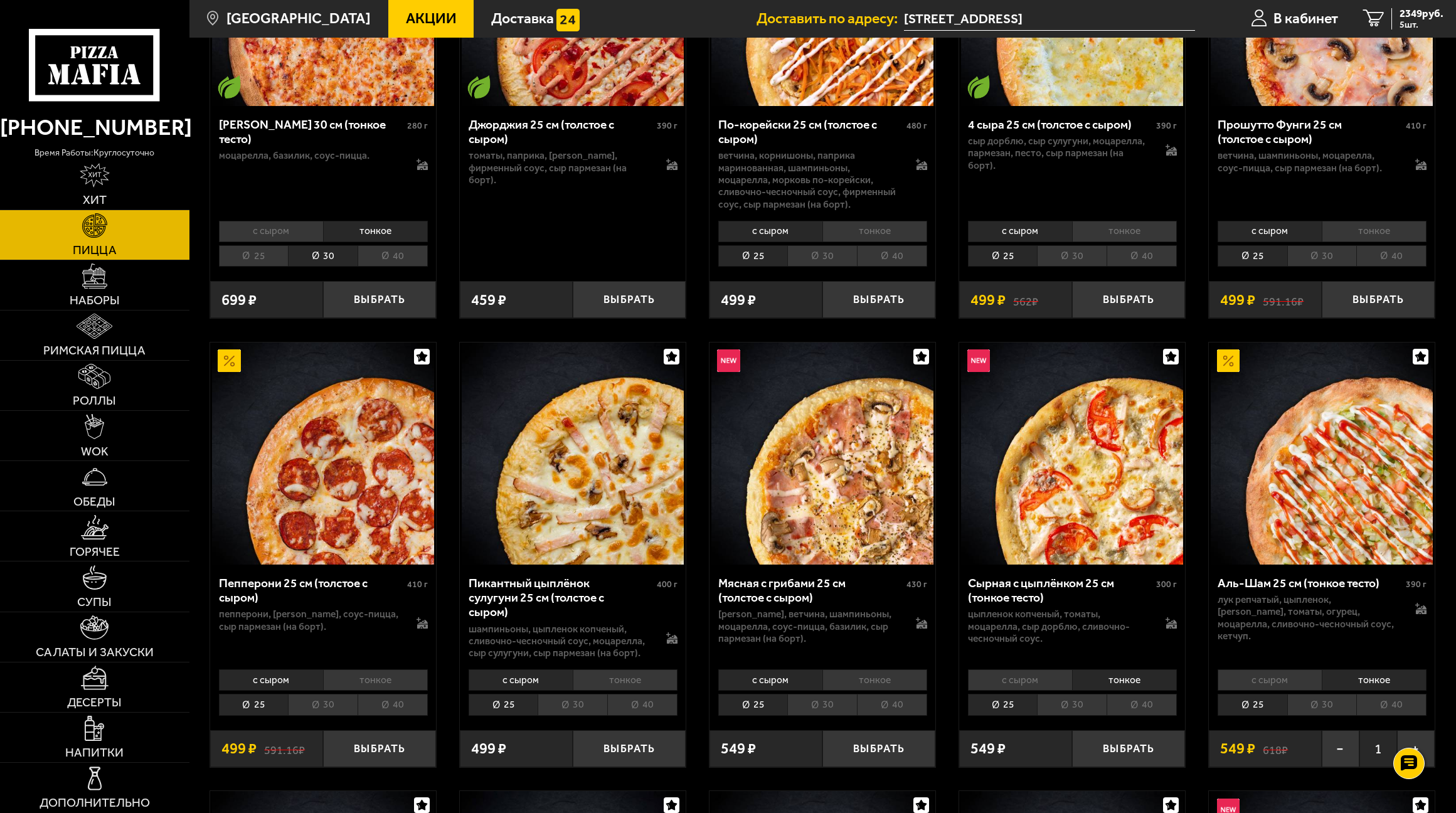
scroll to position [314, 0]
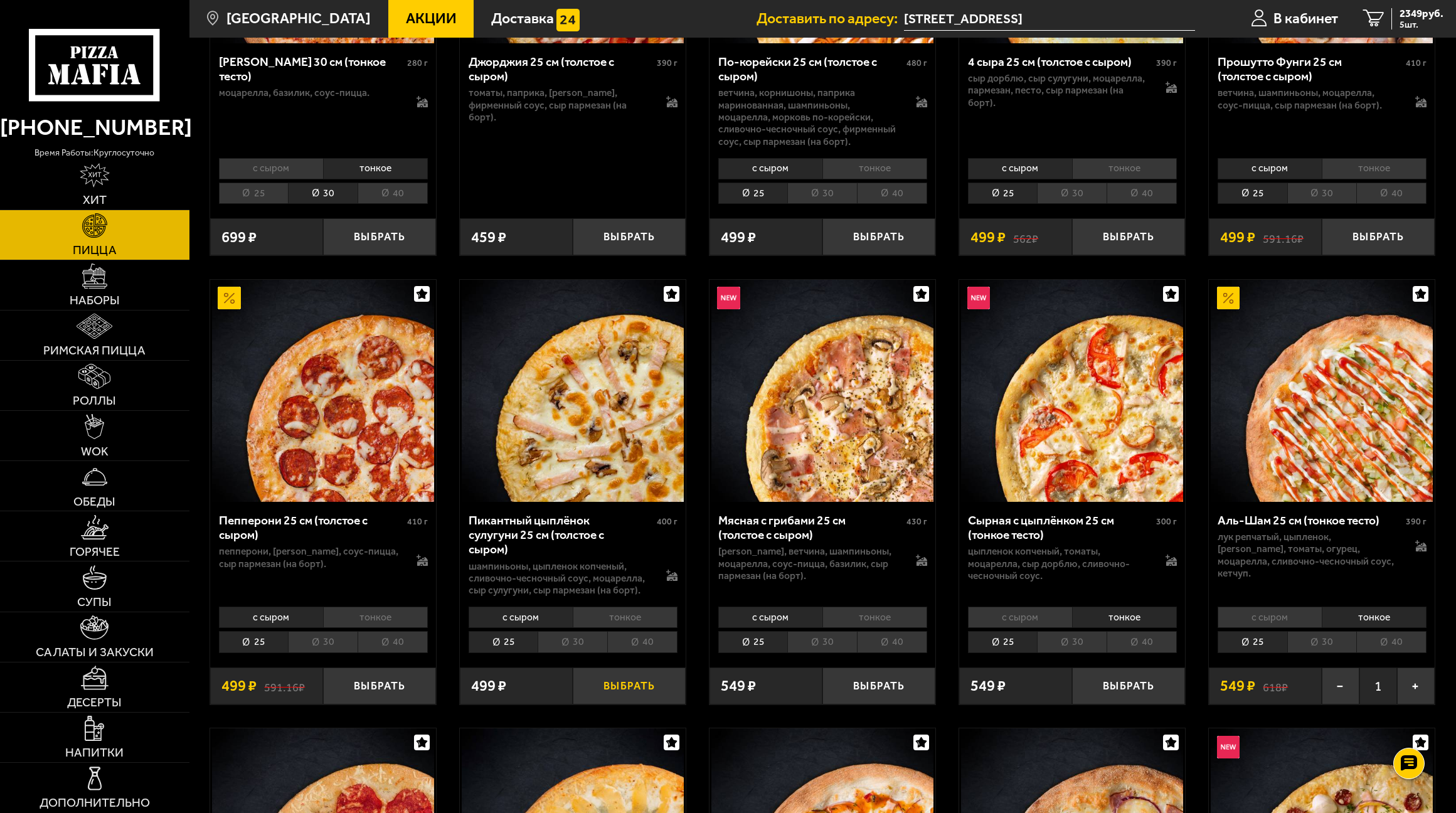
click at [630, 693] on button "Выбрать" at bounding box center [629, 686] width 113 height 37
click at [1412, 11] on span "2891 руб." at bounding box center [1421, 13] width 44 height 11
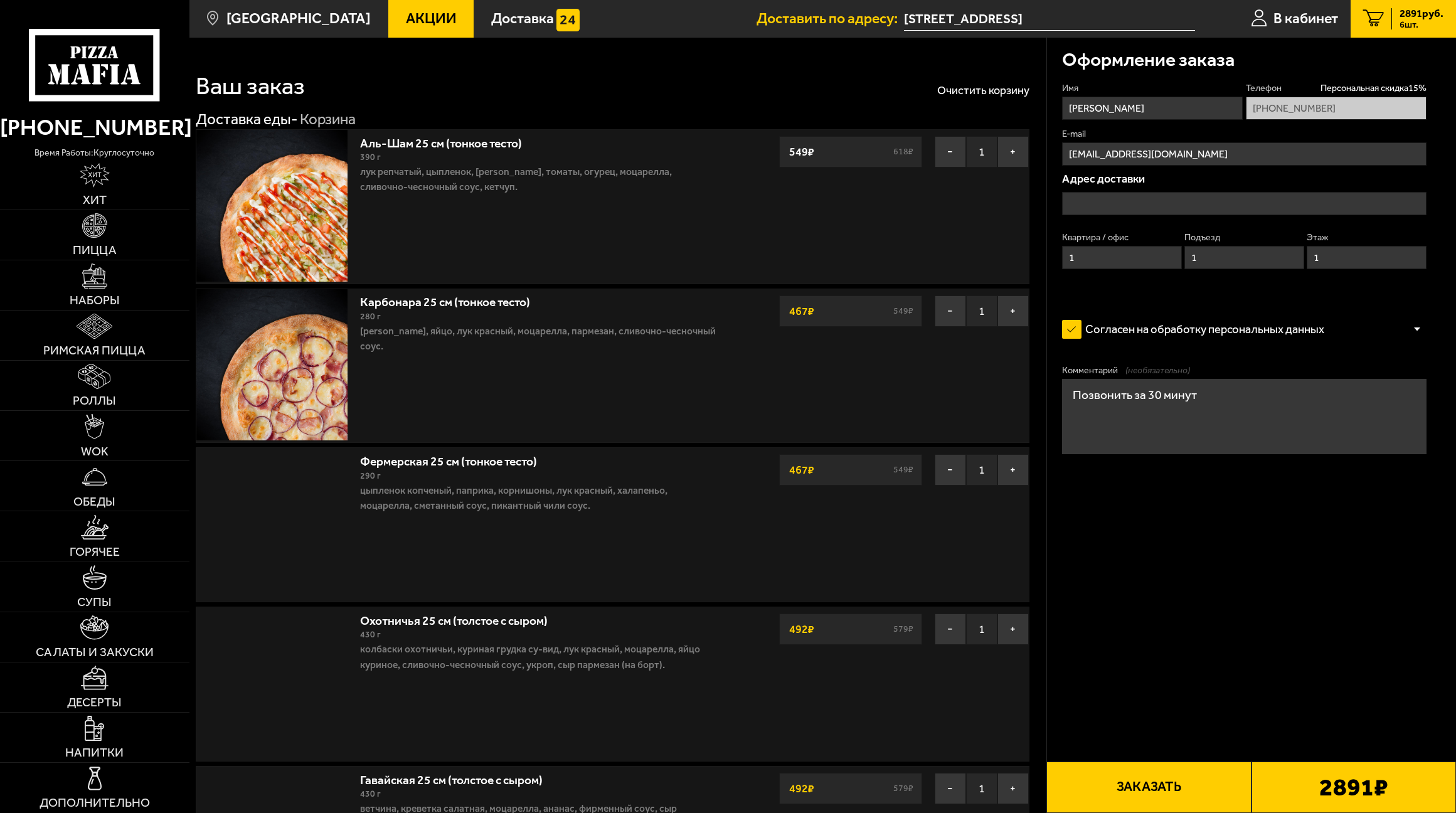
type input "[STREET_ADDRESS]"
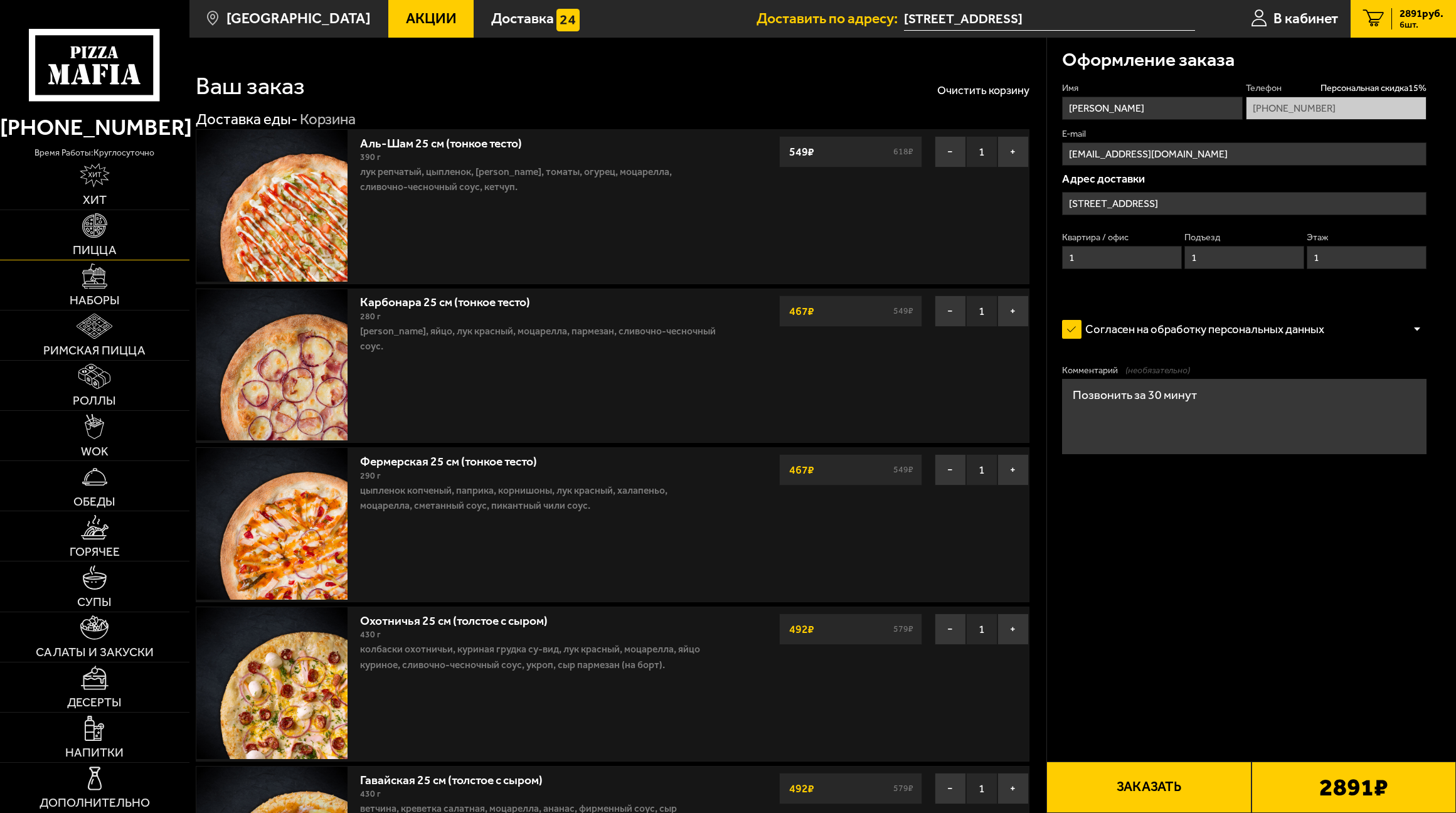
click at [99, 237] on img at bounding box center [94, 226] width 25 height 25
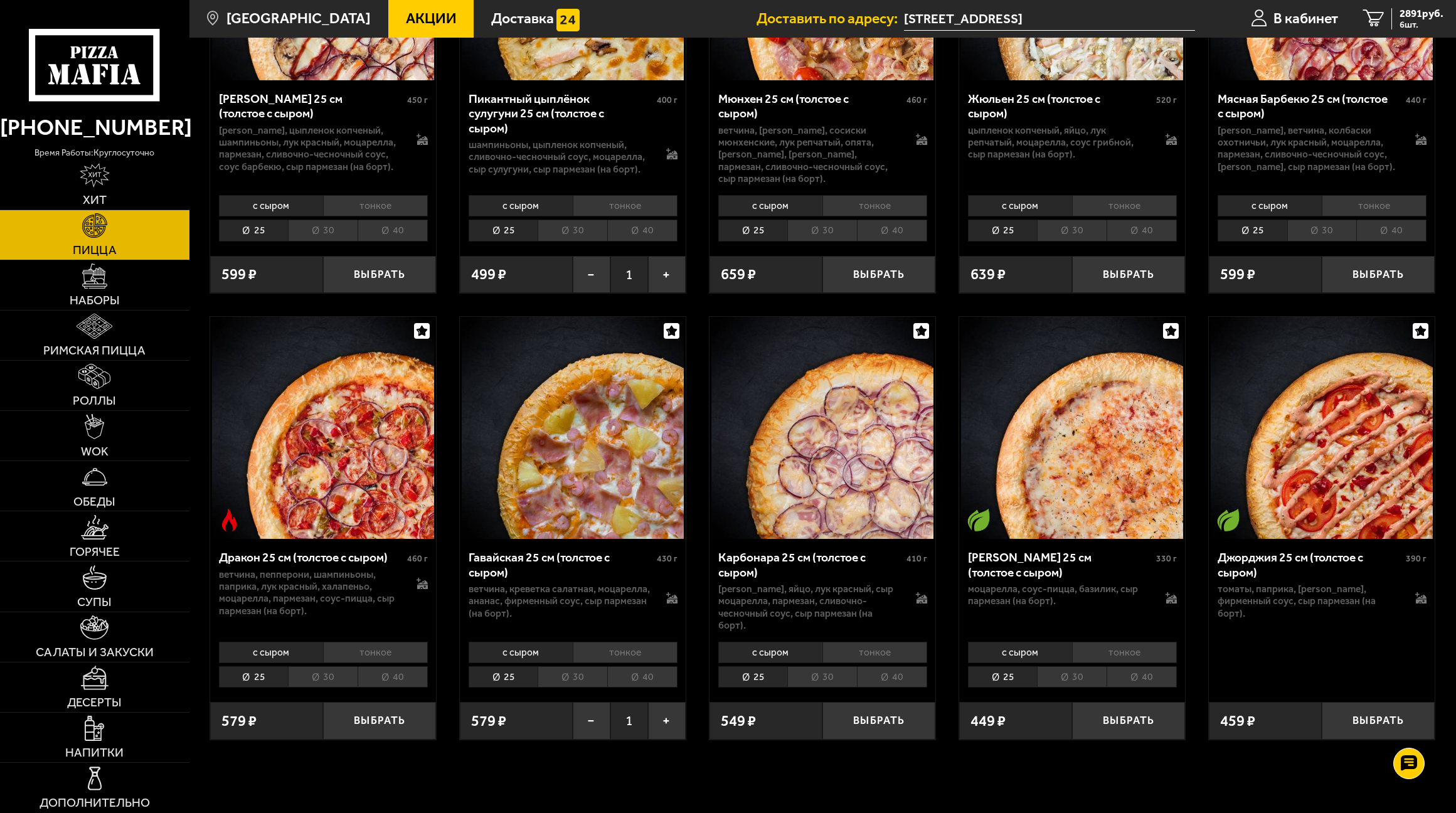
scroll to position [2195, 0]
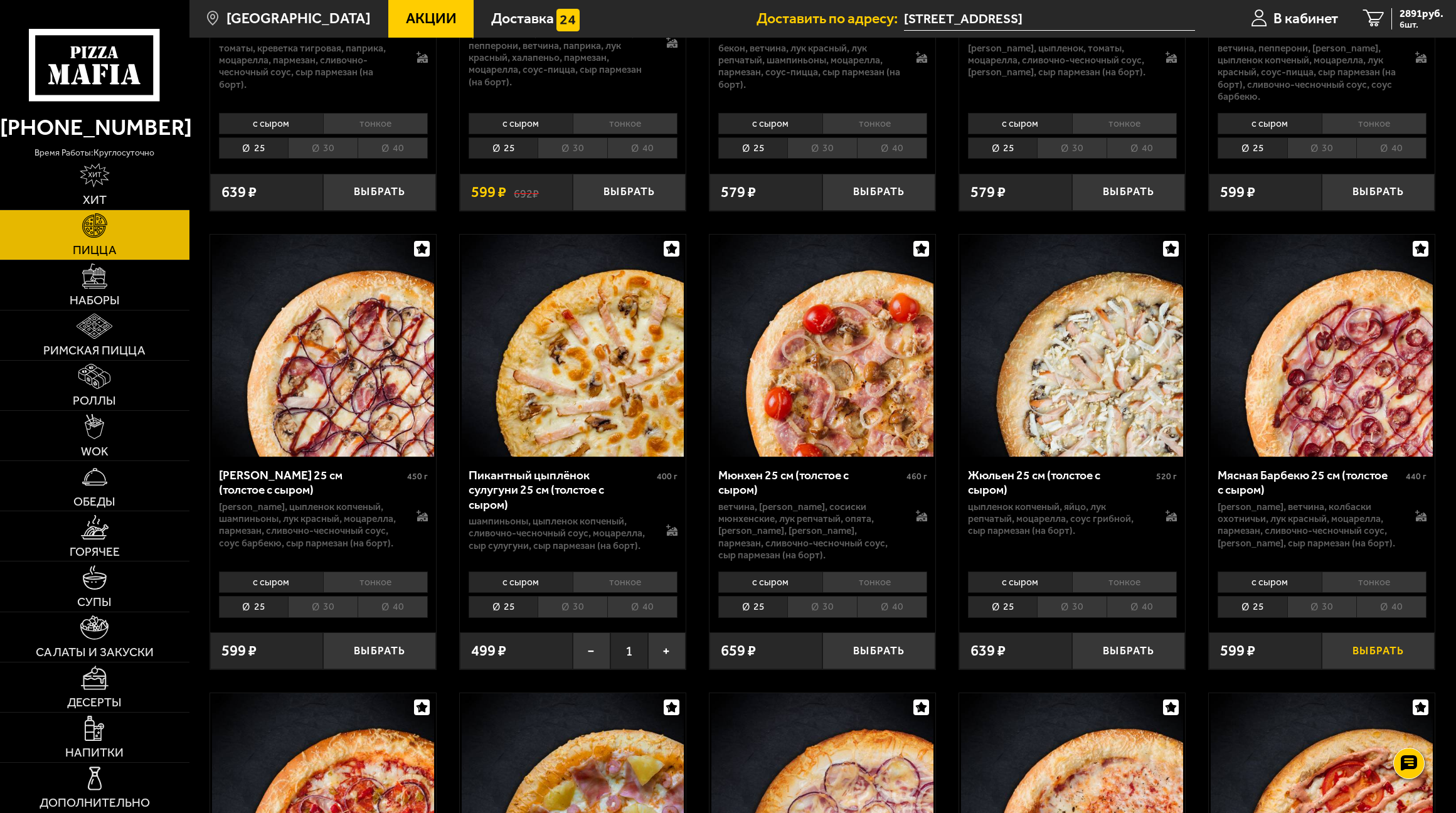
click at [1385, 632] on button "Выбрать" at bounding box center [1378, 651] width 113 height 37
click at [1411, 20] on span "7 шт." at bounding box center [1421, 24] width 44 height 9
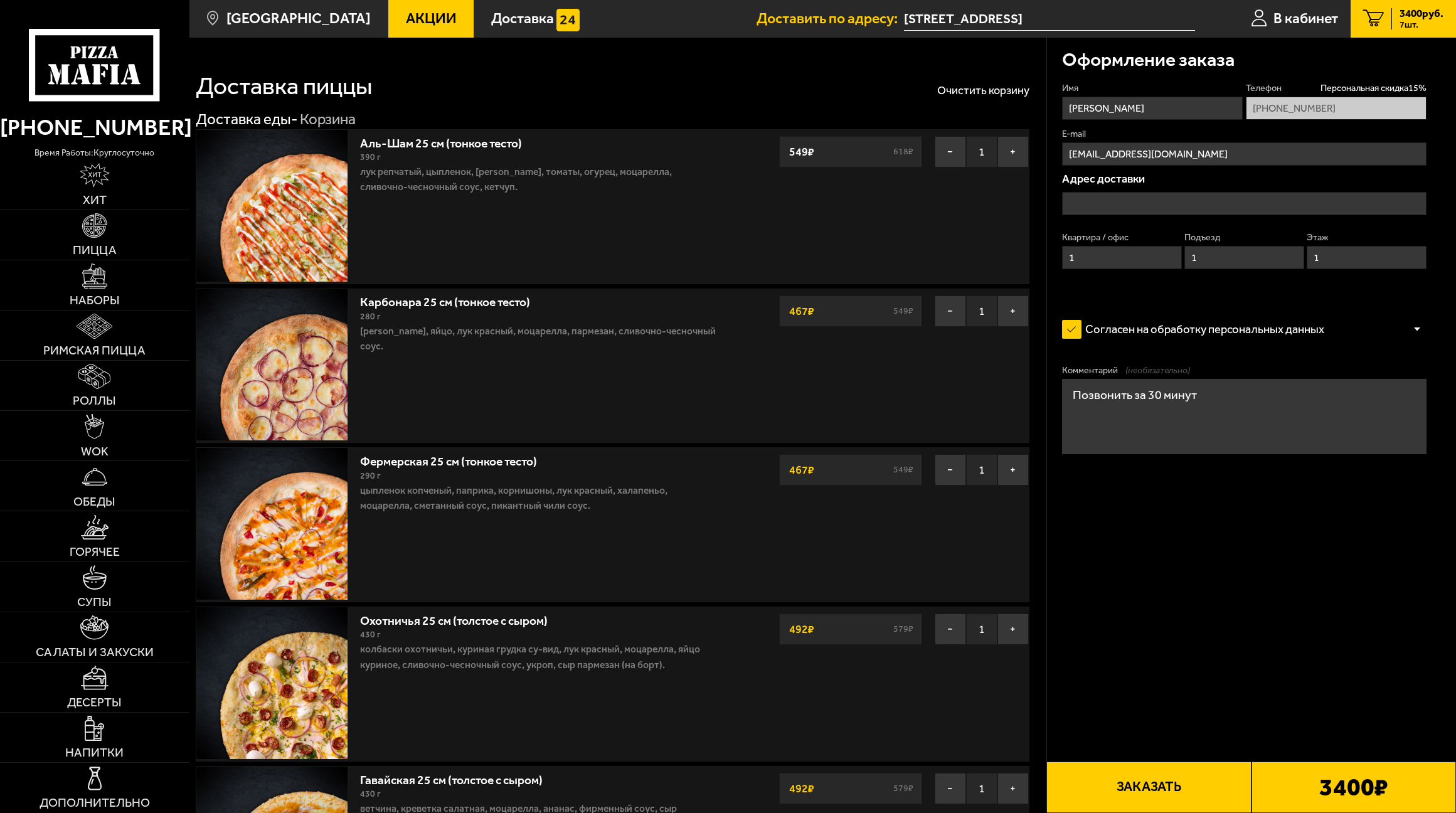
type input "[STREET_ADDRESS]"
click at [1150, 784] on button "Заказать" at bounding box center [1149, 787] width 204 height 51
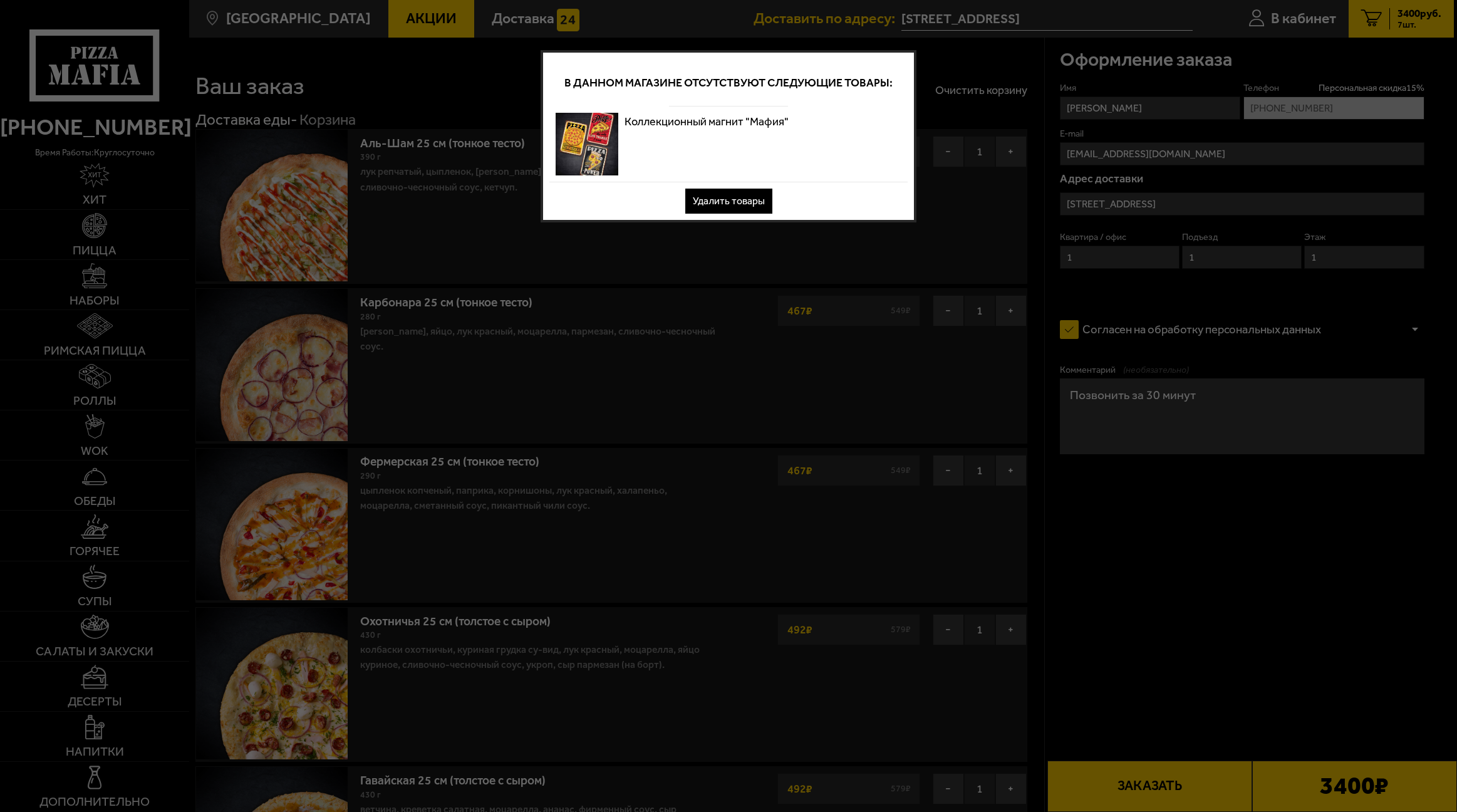
click at [736, 200] on button "Удалить товары" at bounding box center [729, 201] width 87 height 25
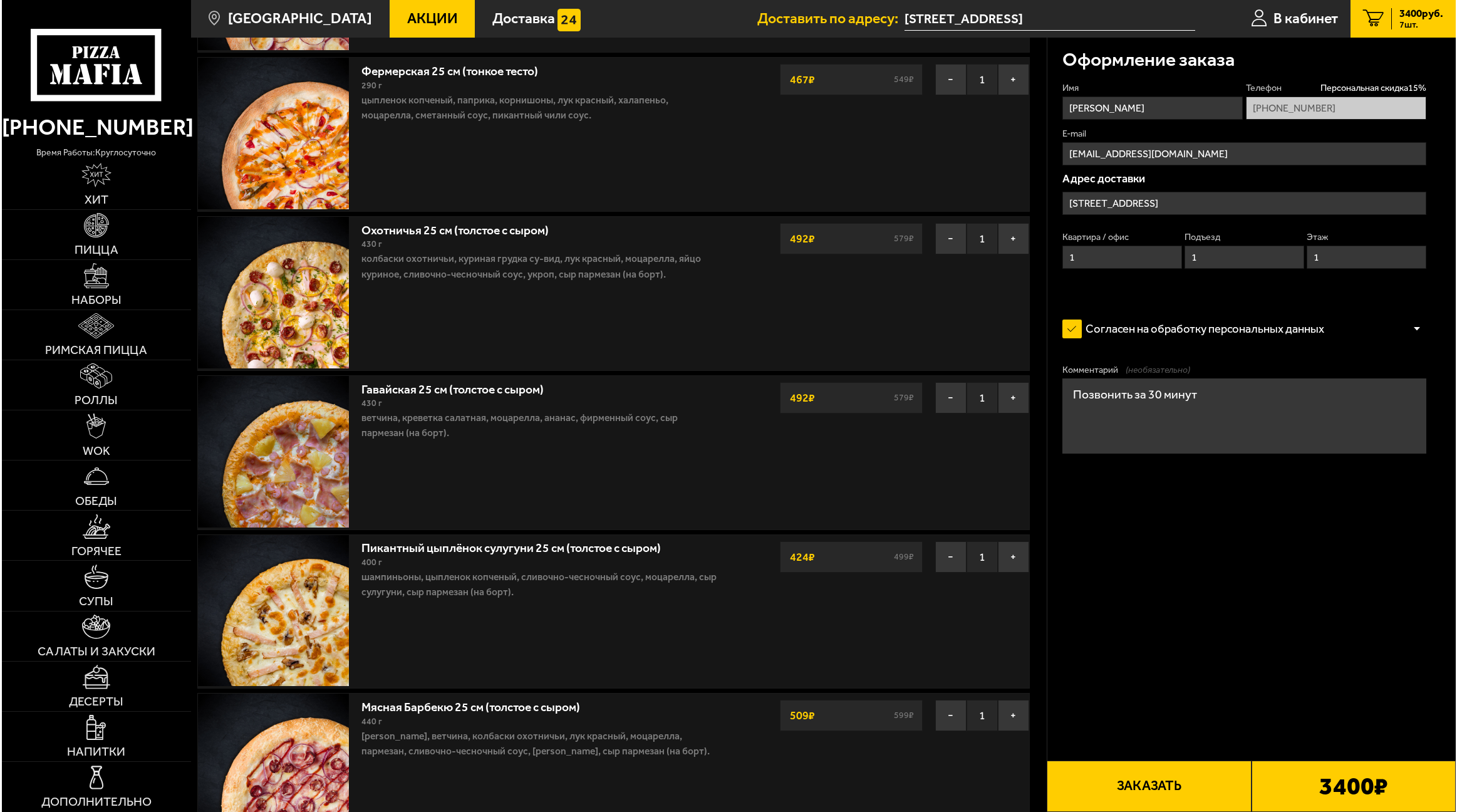
scroll to position [439, 0]
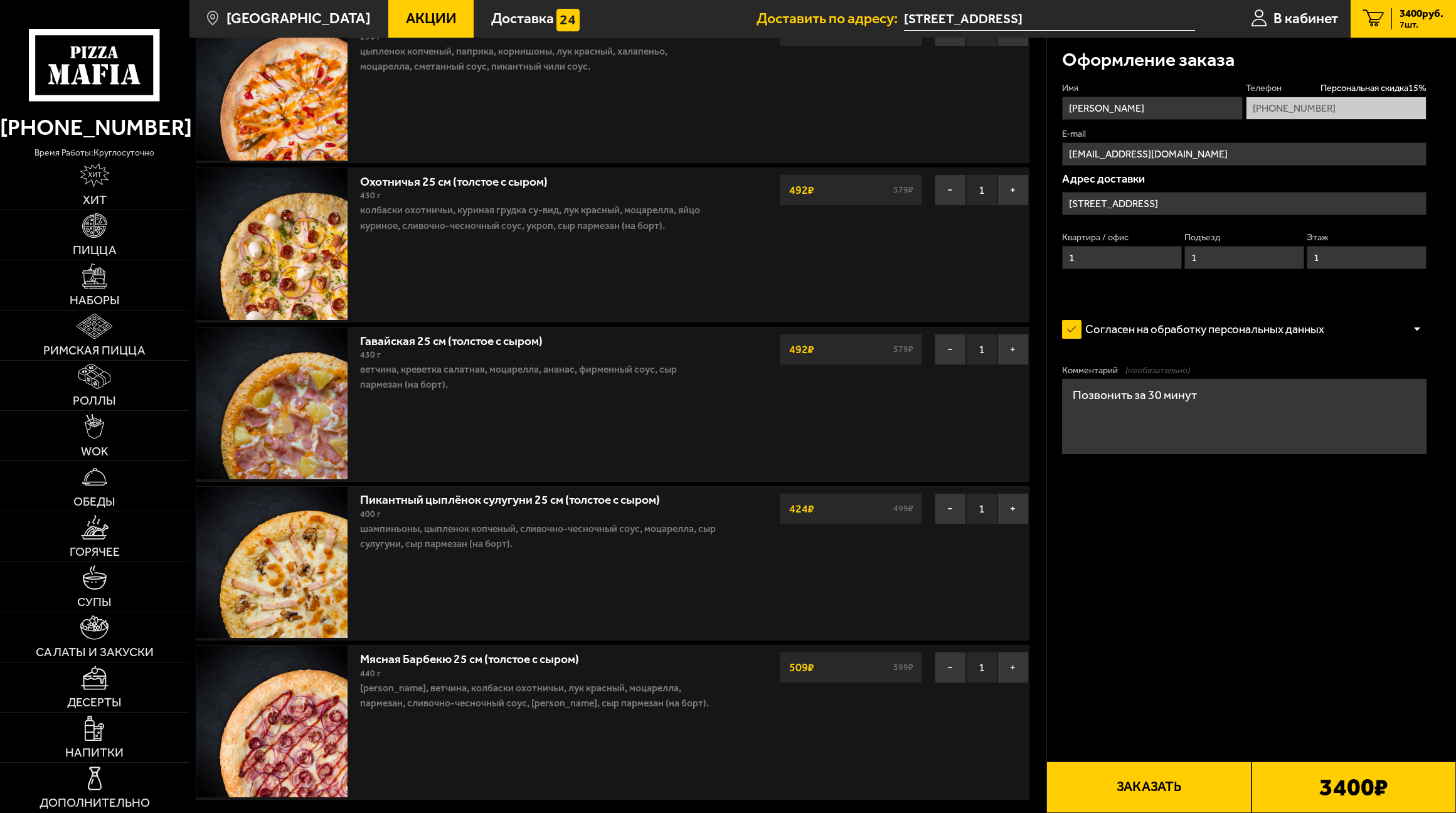
click at [1152, 784] on button "Заказать" at bounding box center [1149, 787] width 204 height 51
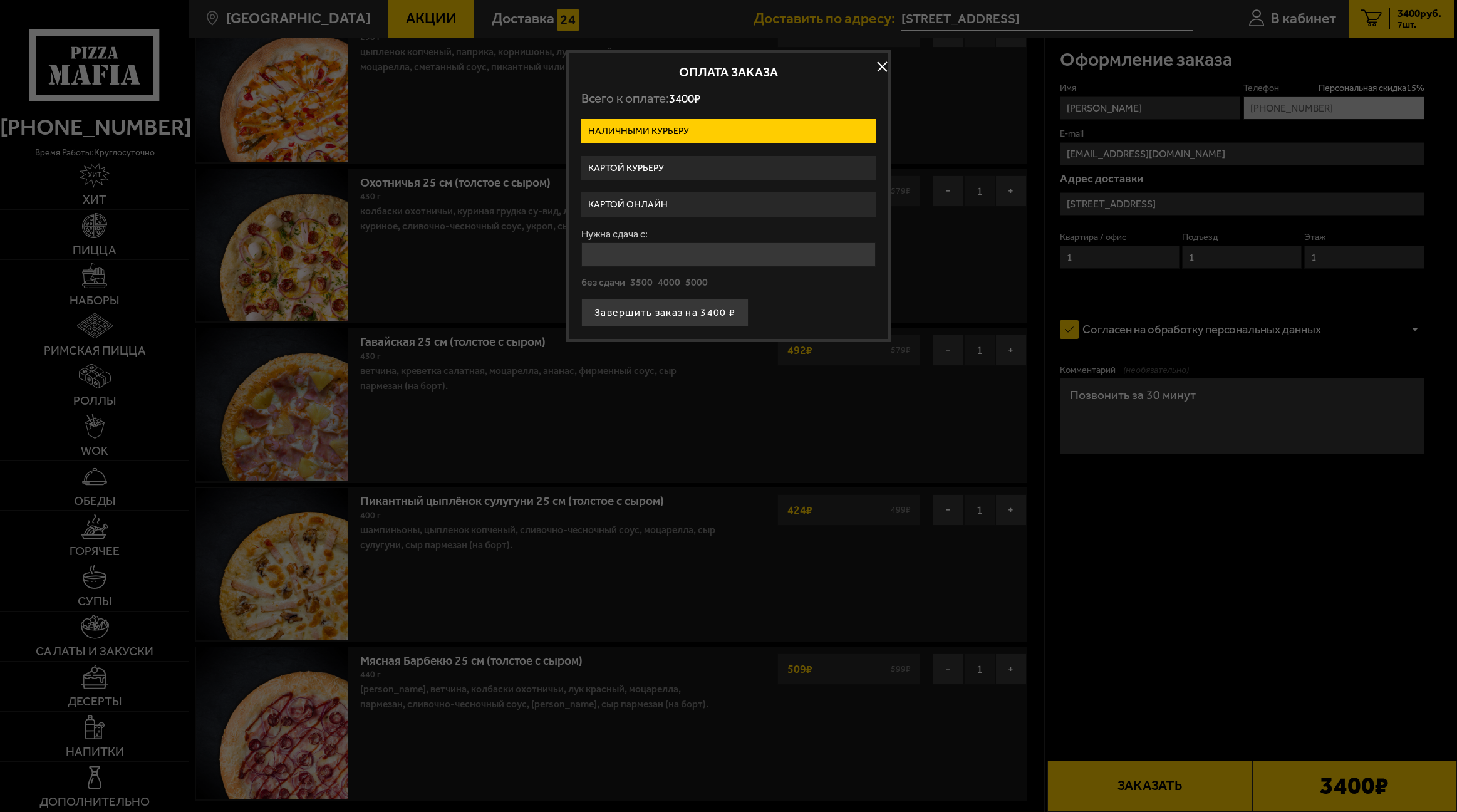
click at [650, 172] on label "Картой курьеру" at bounding box center [728, 168] width 295 height 24
click at [0, 0] on input "Картой курьеру" at bounding box center [0, 0] width 0 height 0
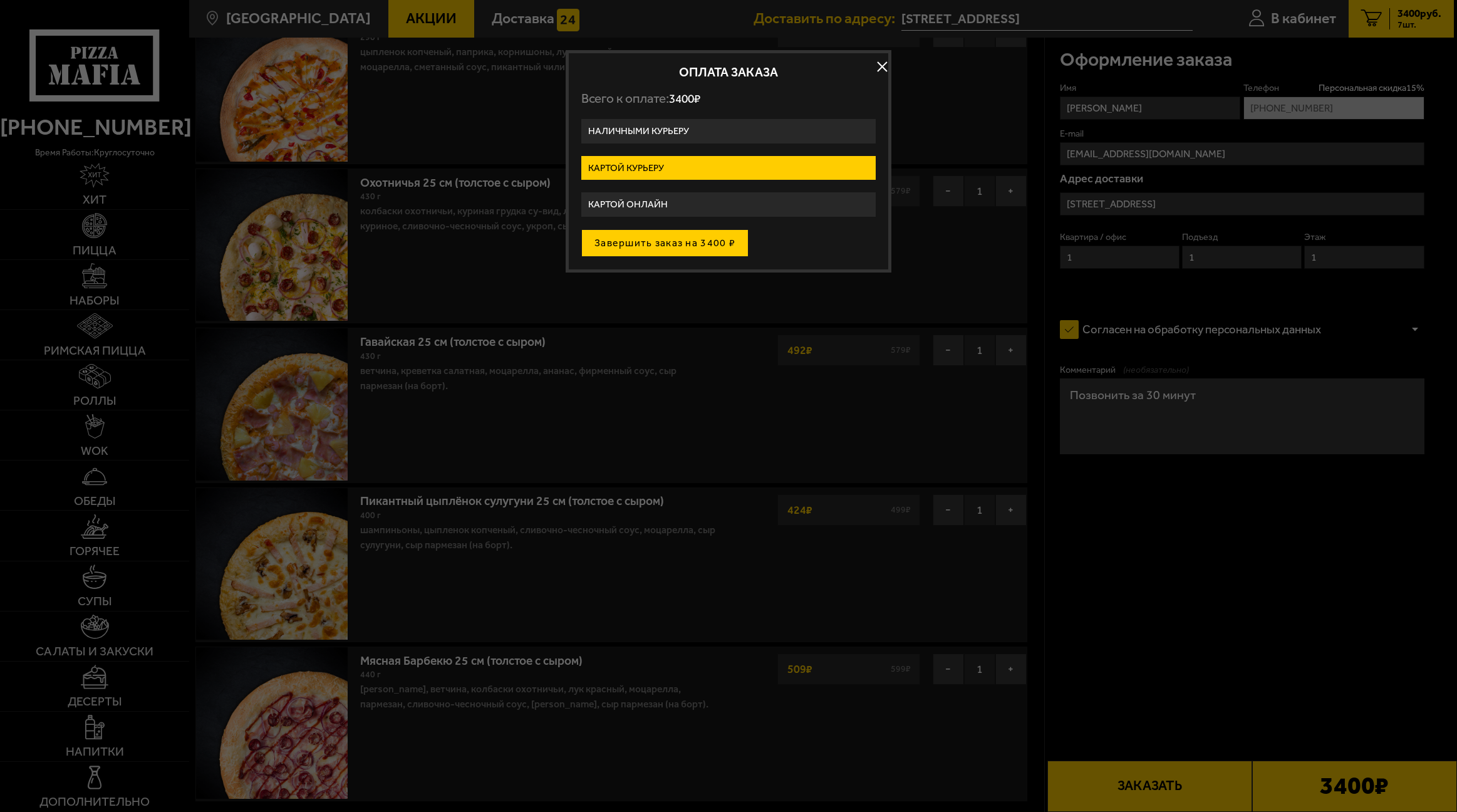
click at [659, 244] on button "Завершить заказ на 3400 ₽" at bounding box center [665, 243] width 167 height 28
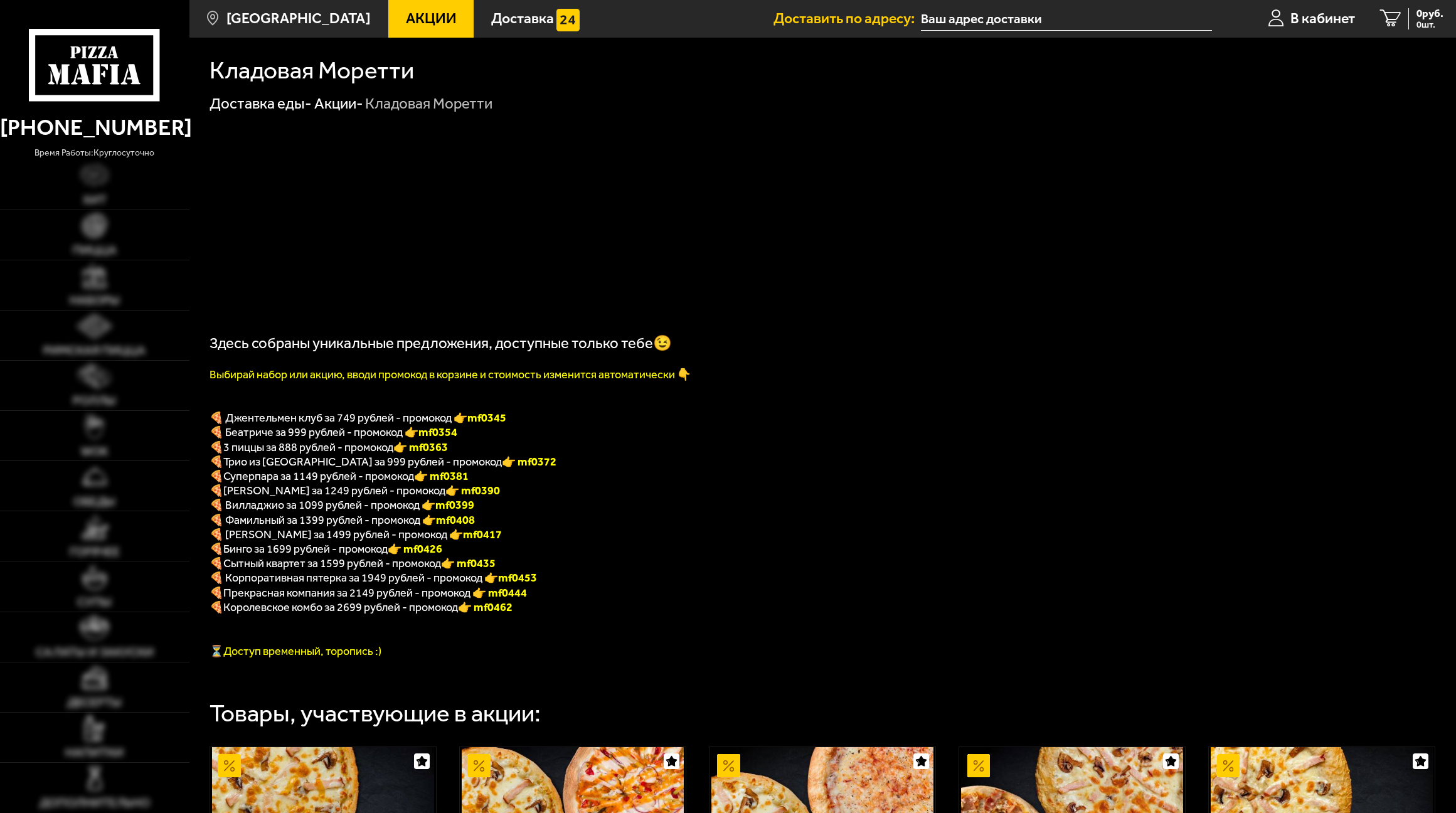
type input "[STREET_ADDRESS]"
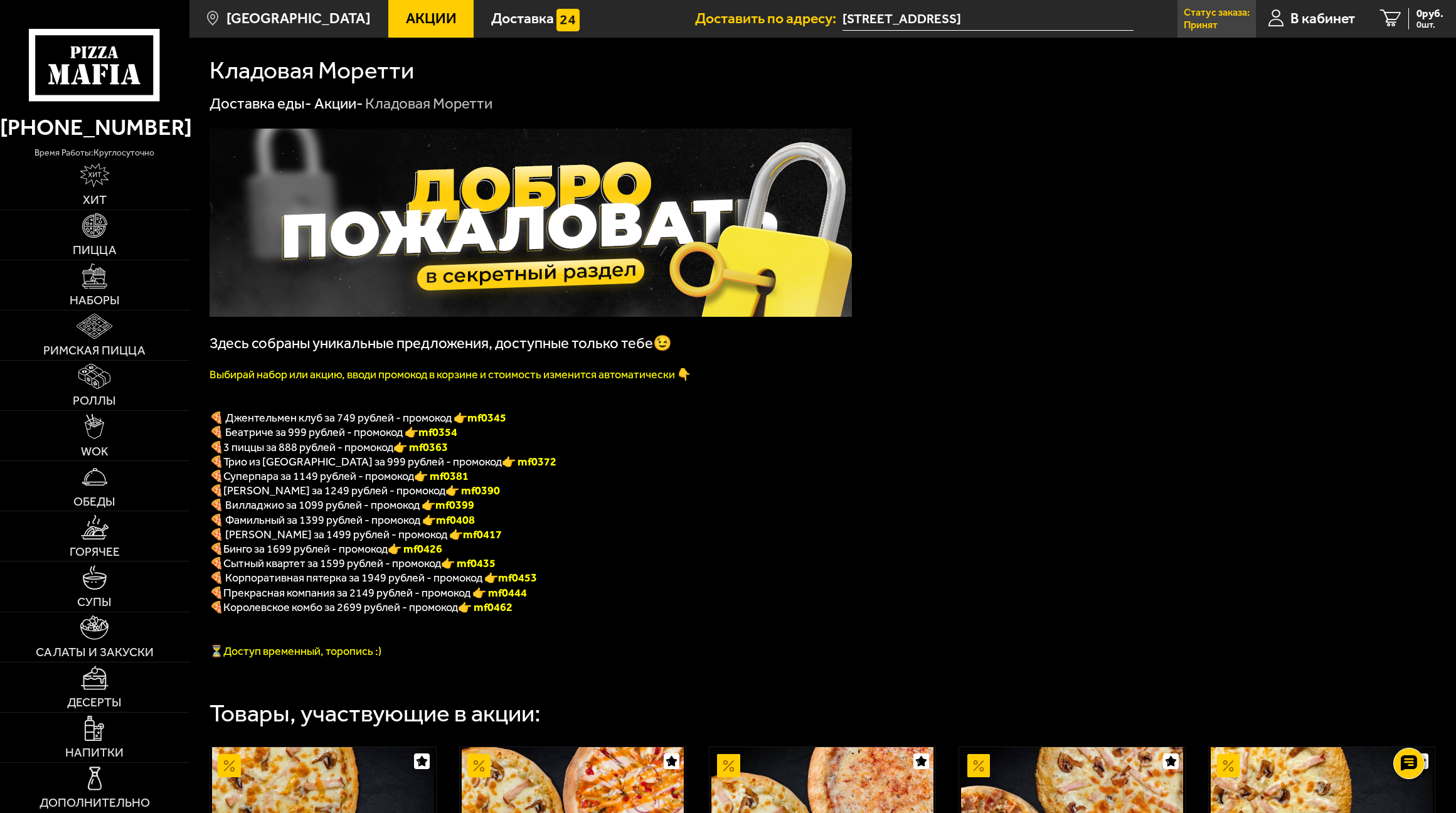
click at [1211, 25] on p "Принят" at bounding box center [1200, 25] width 34 height 10
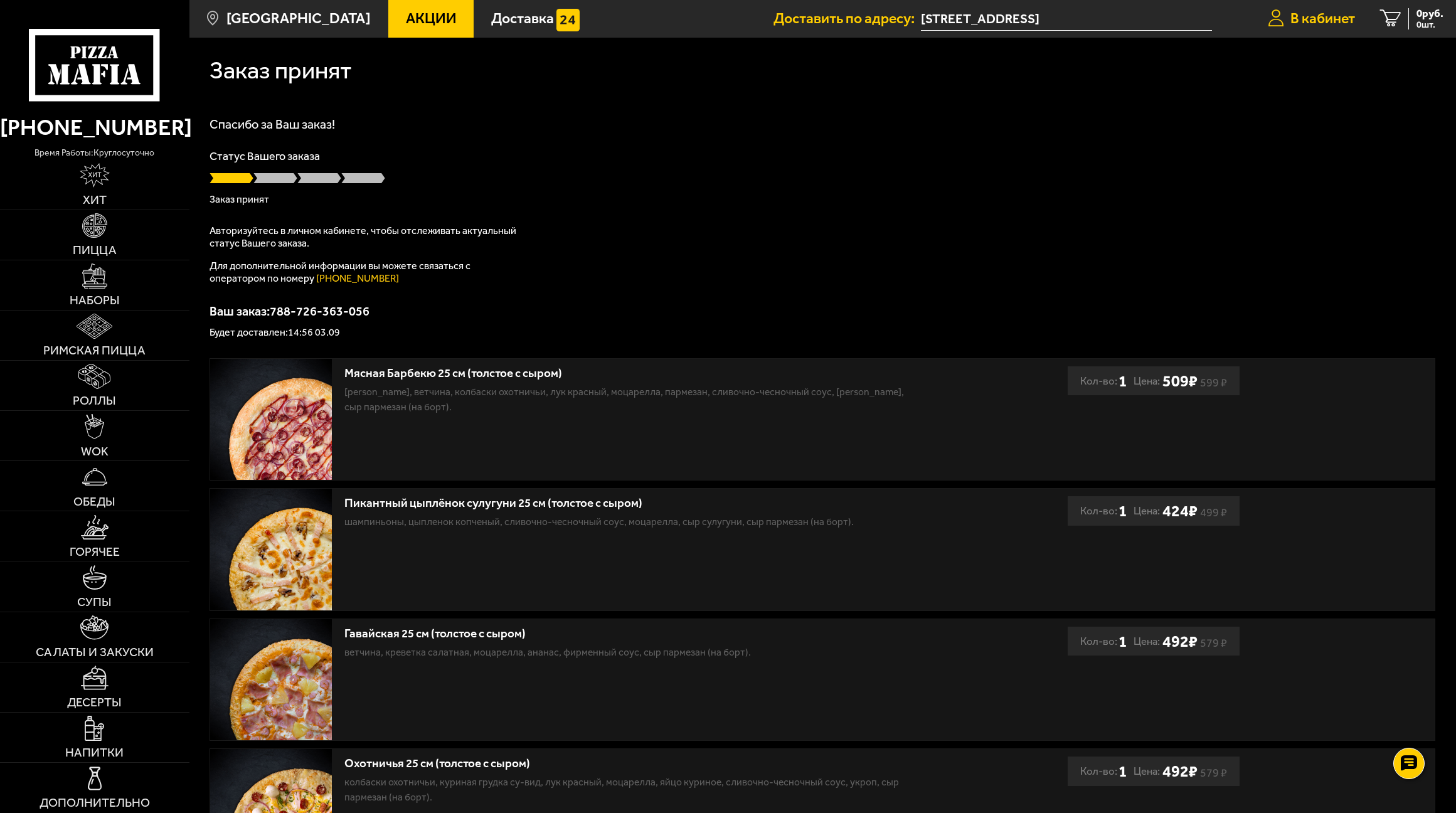
click at [1325, 23] on span "В кабинет" at bounding box center [1322, 19] width 64 height 14
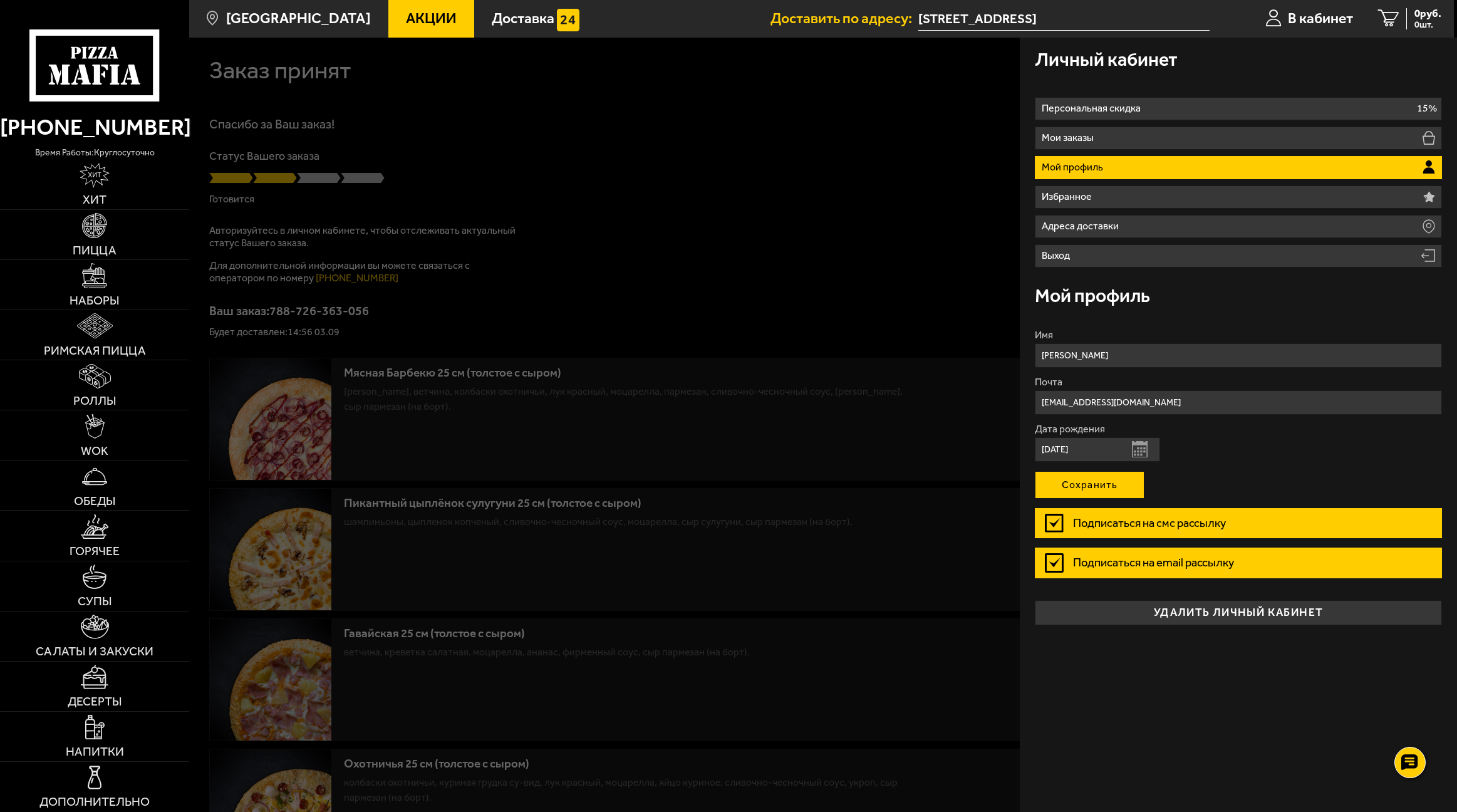
click at [1117, 482] on button "Сохранить" at bounding box center [1090, 484] width 110 height 28
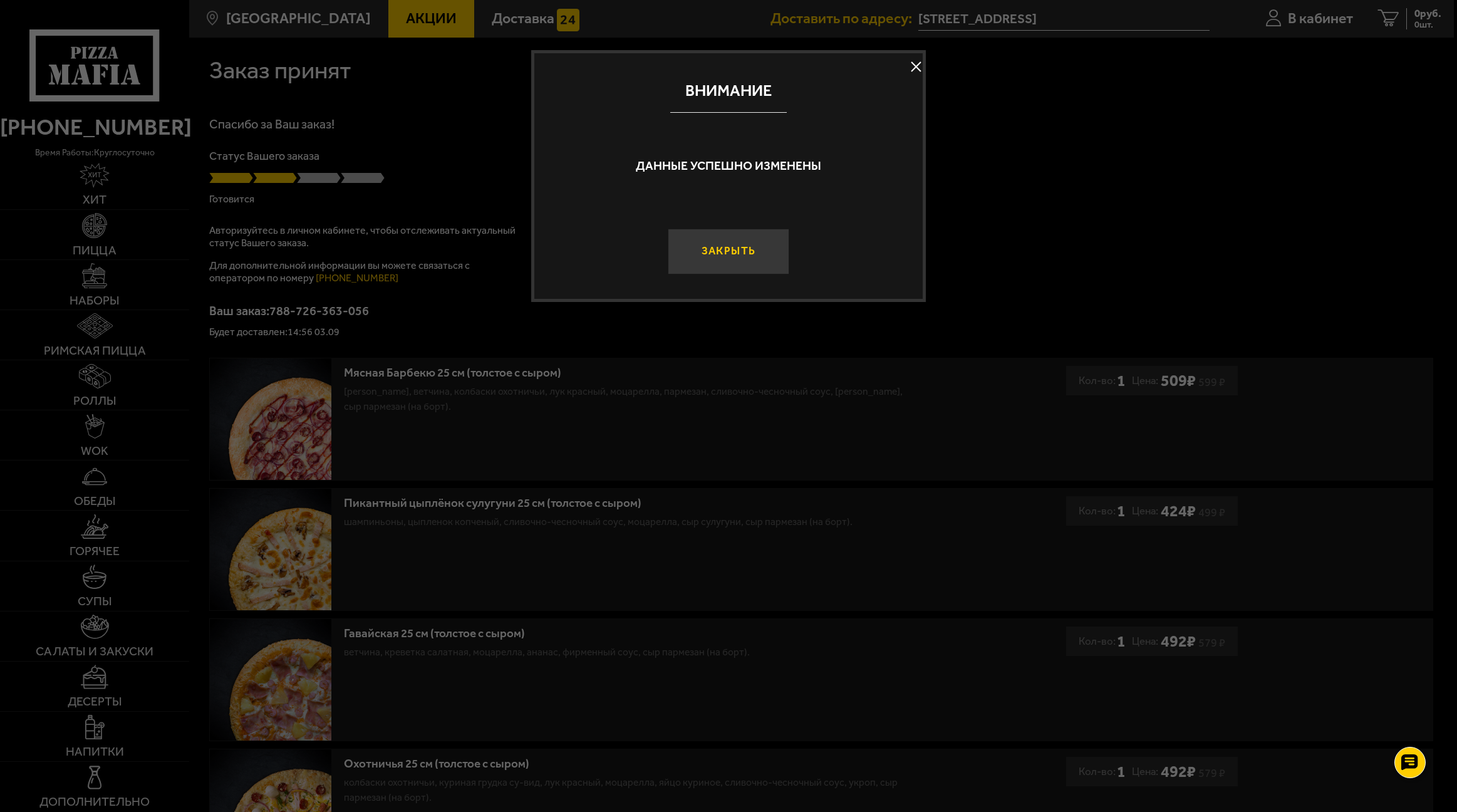
click at [749, 257] on button "Закрыть" at bounding box center [728, 251] width 121 height 46
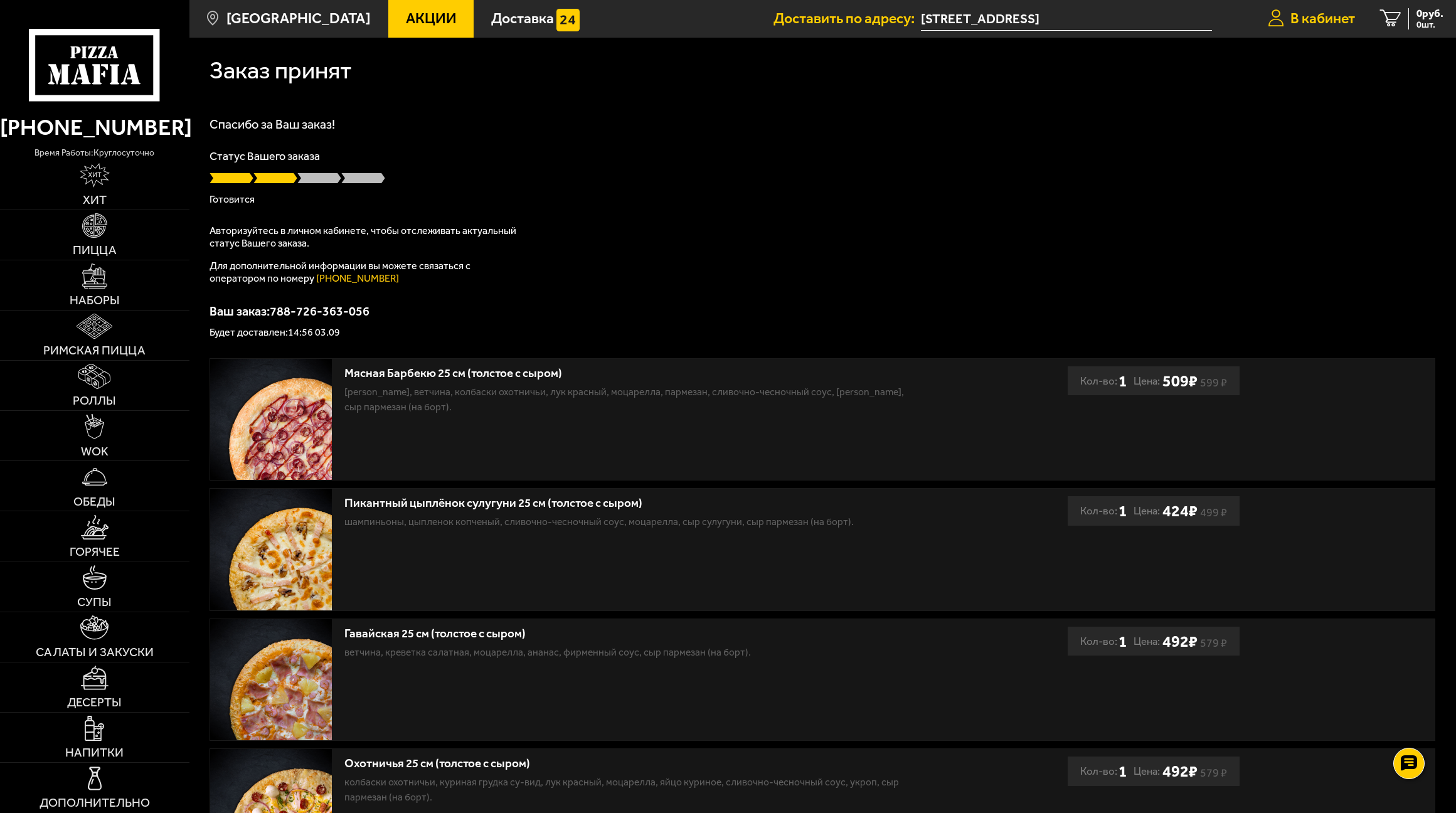
click at [1332, 18] on span "В кабинет" at bounding box center [1322, 19] width 64 height 14
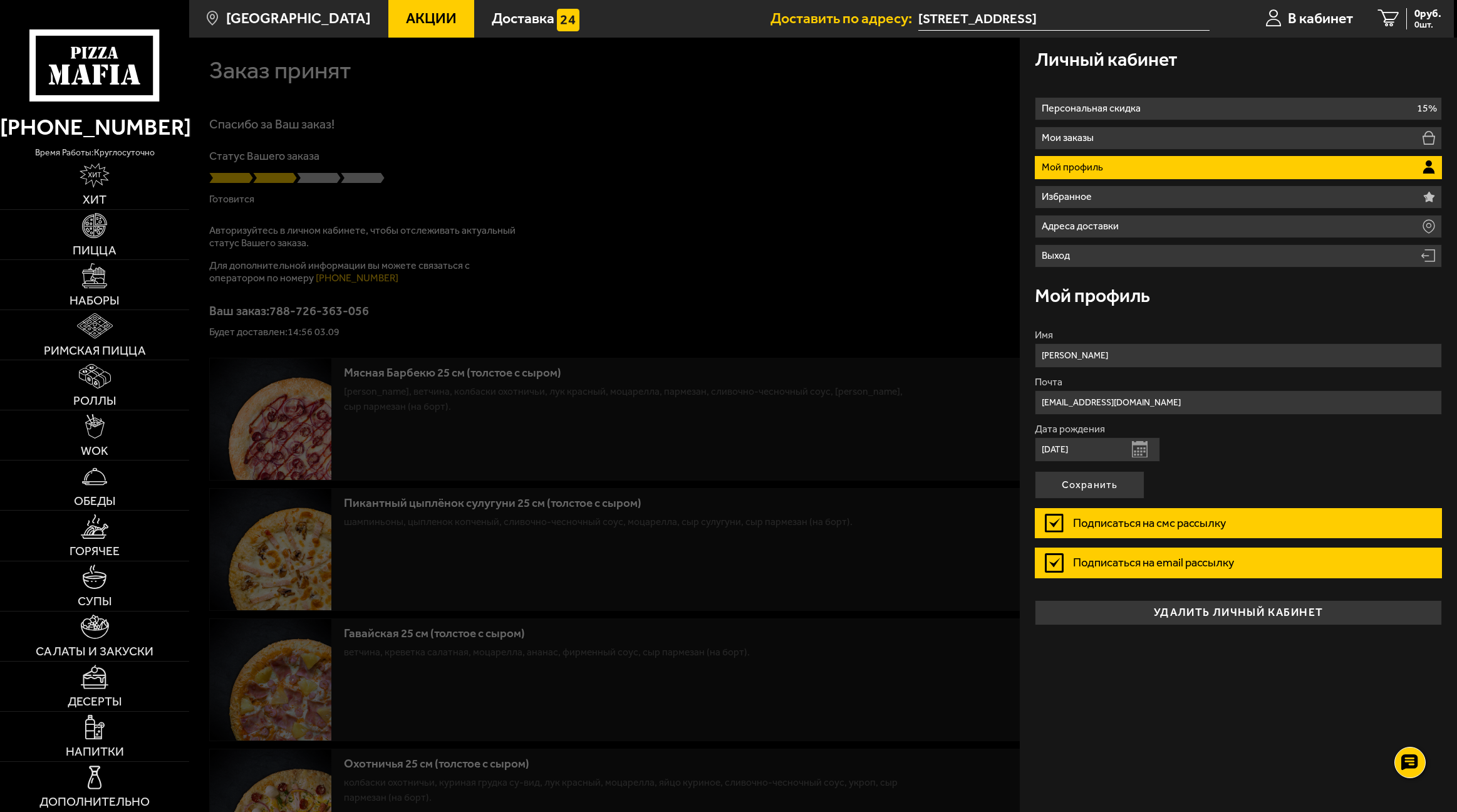
click at [853, 218] on div at bounding box center [918, 444] width 1457 height 812
